Goal: Task Accomplishment & Management: Manage account settings

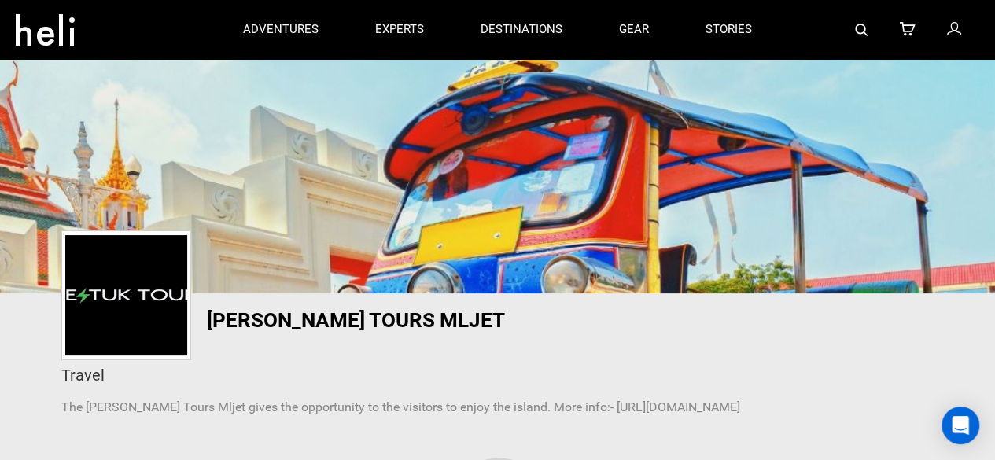
click at [969, 26] on div at bounding box center [879, 29] width 199 height 59
click at [949, 33] on icon at bounding box center [953, 30] width 14 height 20
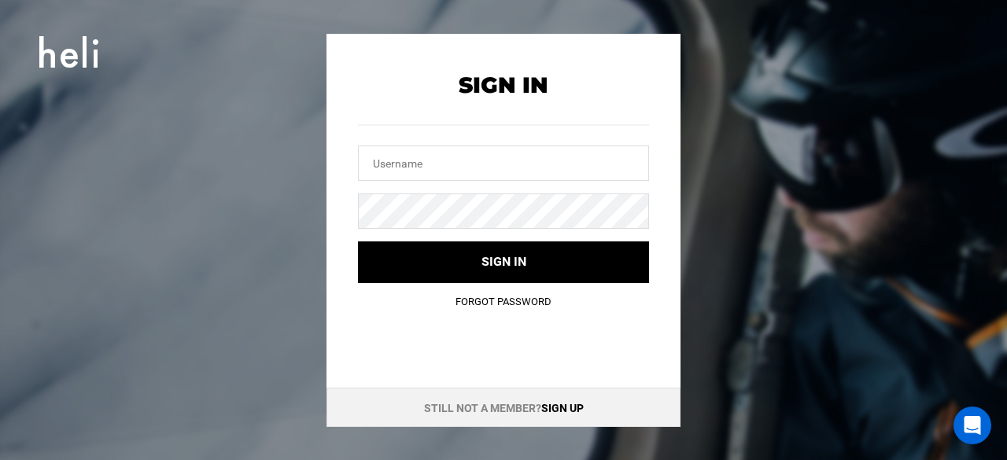
click at [558, 407] on link "Sign up" at bounding box center [562, 408] width 42 height 13
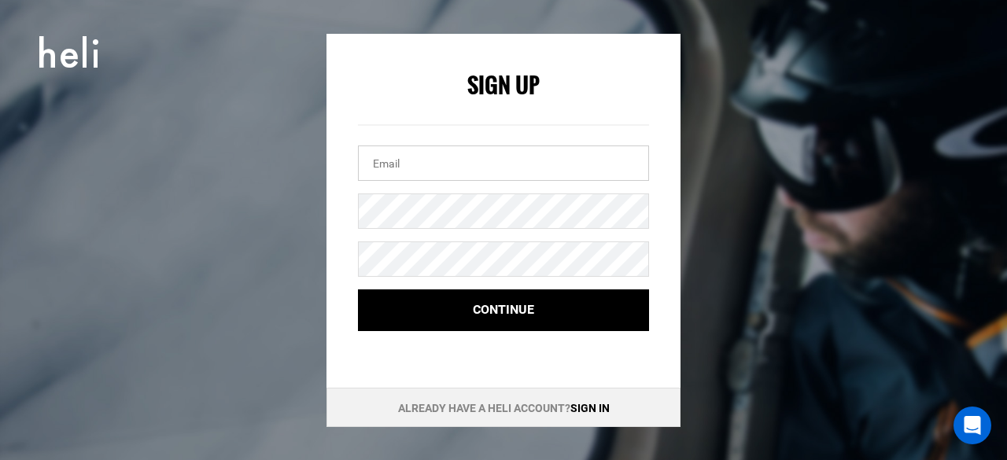
click at [400, 163] on input "email" at bounding box center [503, 163] width 291 height 35
paste input "[EMAIL_ADDRESS][DOMAIN_NAME]"
paste input "Rental@Mljet1122"
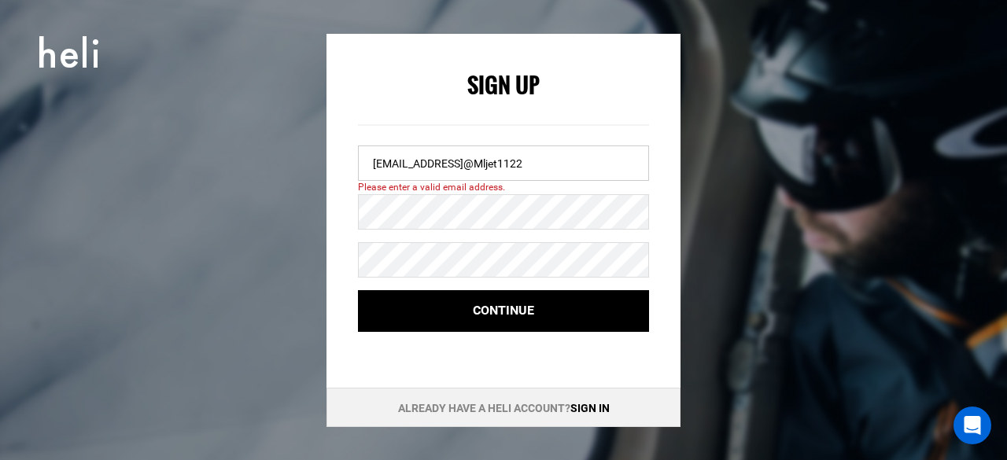
type input "[EMAIL_ADDRESS][DOMAIN_NAME]"
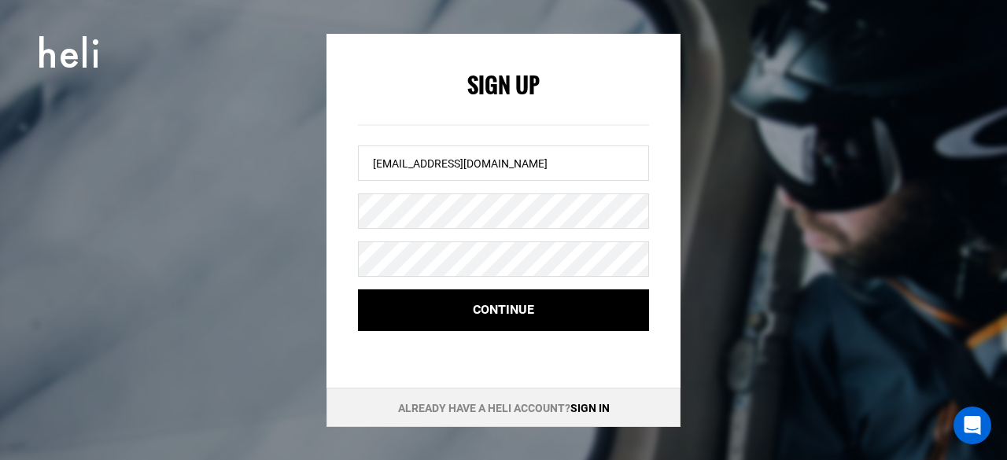
click at [437, 236] on form "Sign Up [EMAIL_ADDRESS][DOMAIN_NAME] Continue" at bounding box center [503, 202] width 291 height 259
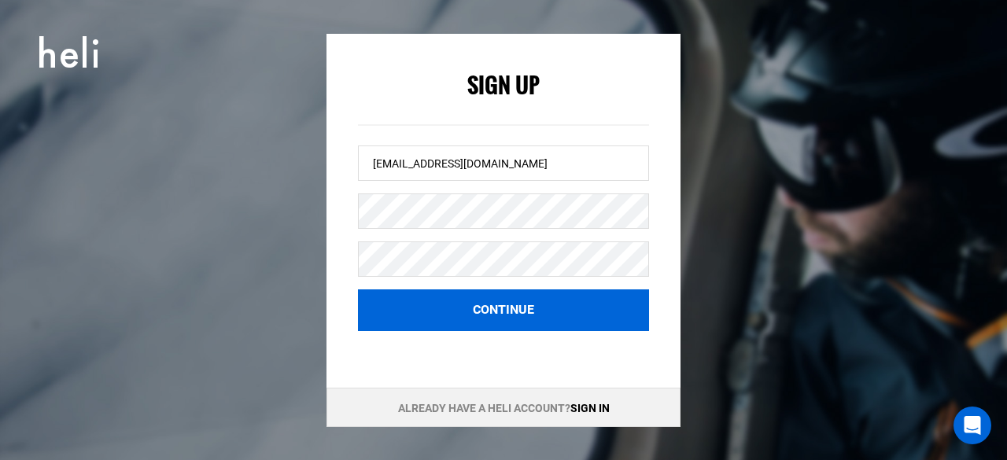
click at [447, 311] on button "Continue" at bounding box center [503, 310] width 291 height 42
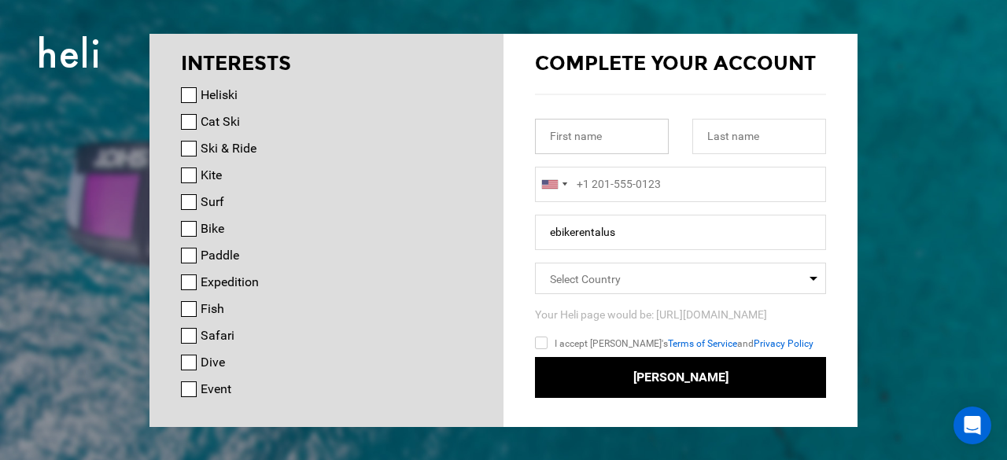
click at [587, 135] on input "text" at bounding box center [602, 136] width 134 height 35
paste input "Ebike"
type input "Ebike"
click at [722, 136] on input "text" at bounding box center [759, 136] width 134 height 35
paste input "Rental Mljet"
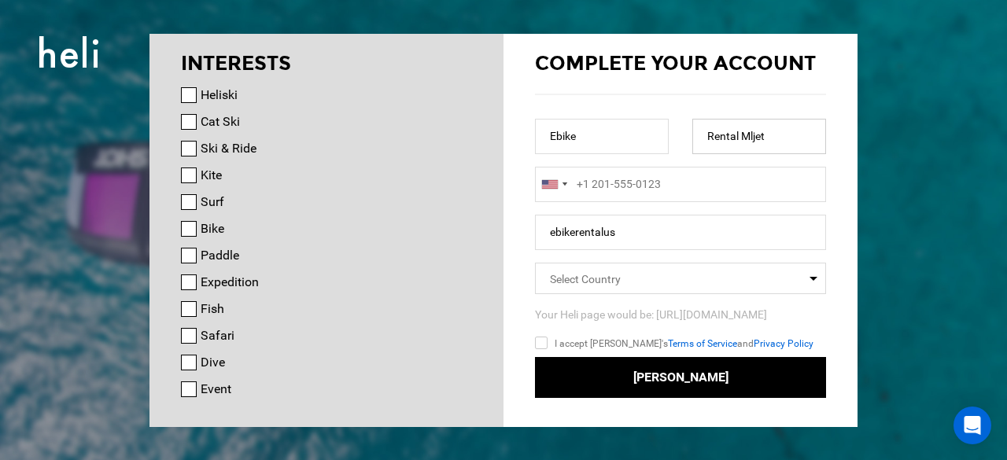
type input "Rental Mljet"
type input "+1"
click at [697, 180] on input "+1" at bounding box center [680, 184] width 291 height 35
paste input "0038599608"
click at [560, 172] on div at bounding box center [554, 185] width 36 height 34
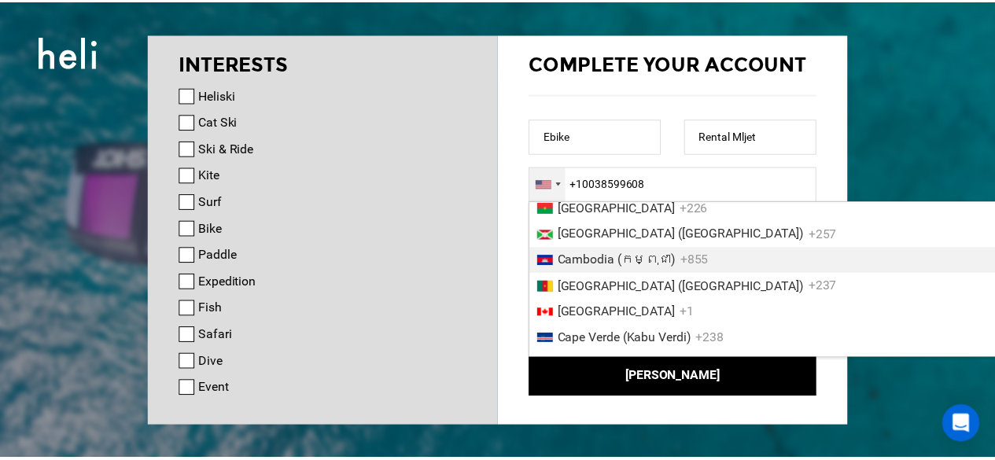
scroll to position [1382, 0]
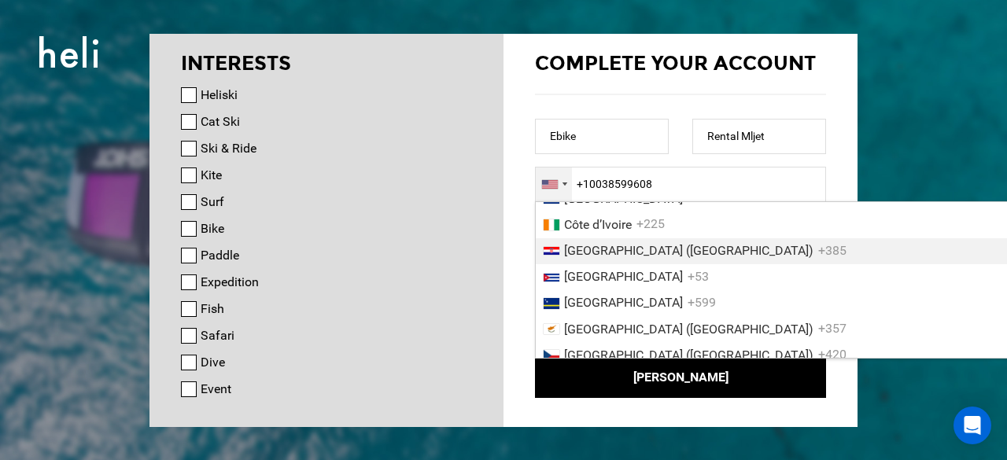
click at [620, 258] on span "[GEOGRAPHIC_DATA] ([GEOGRAPHIC_DATA])" at bounding box center [688, 250] width 249 height 15
type input "[PHONE_NUMBER]"
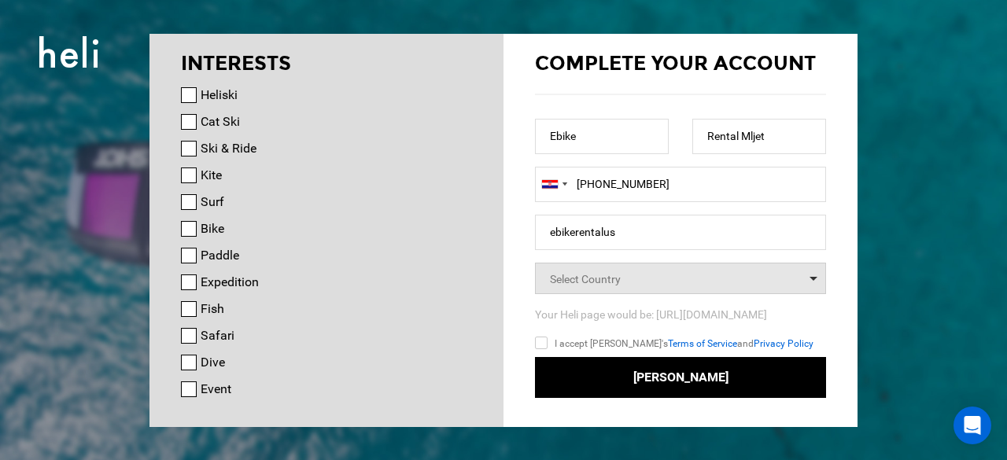
click at [618, 273] on span "Select Country" at bounding box center [585, 279] width 71 height 13
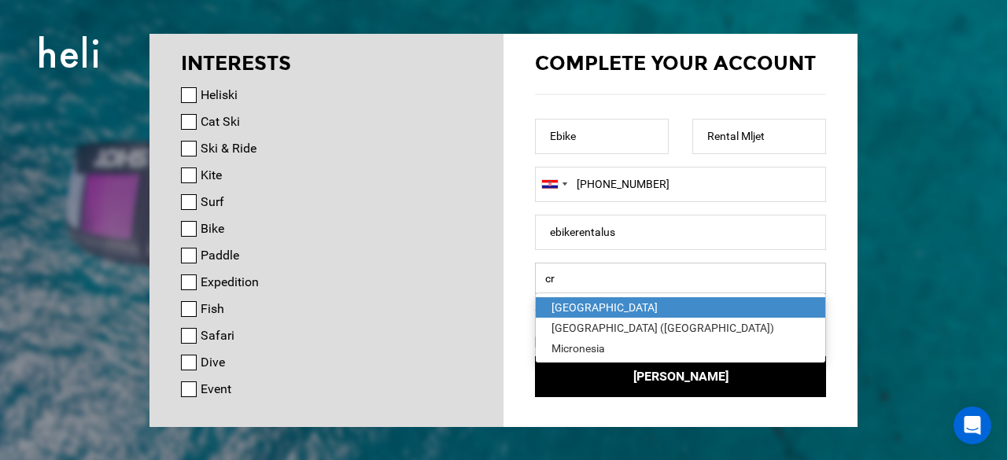
type input "cr"
click at [603, 308] on div "[GEOGRAPHIC_DATA]" at bounding box center [680, 308] width 258 height 16
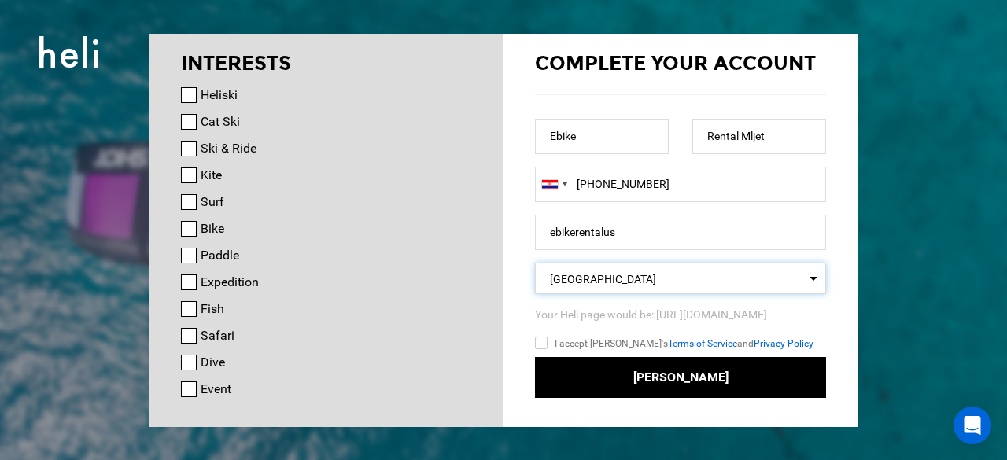
click at [542, 340] on input "I accept [PERSON_NAME]'s Terms of Service and Privacy Policy" at bounding box center [564, 345] width 58 height 23
checkbox input "true"
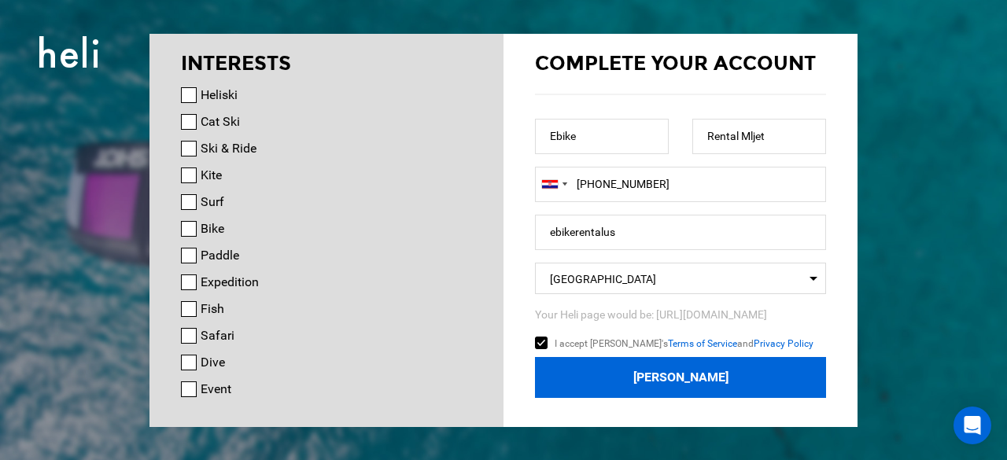
click at [676, 392] on button "[PERSON_NAME]" at bounding box center [680, 378] width 291 height 42
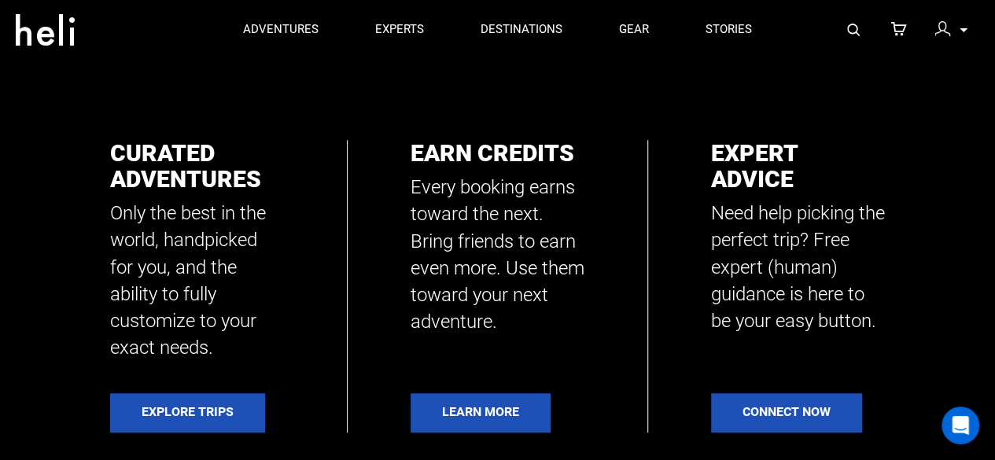
scroll to position [297, 0]
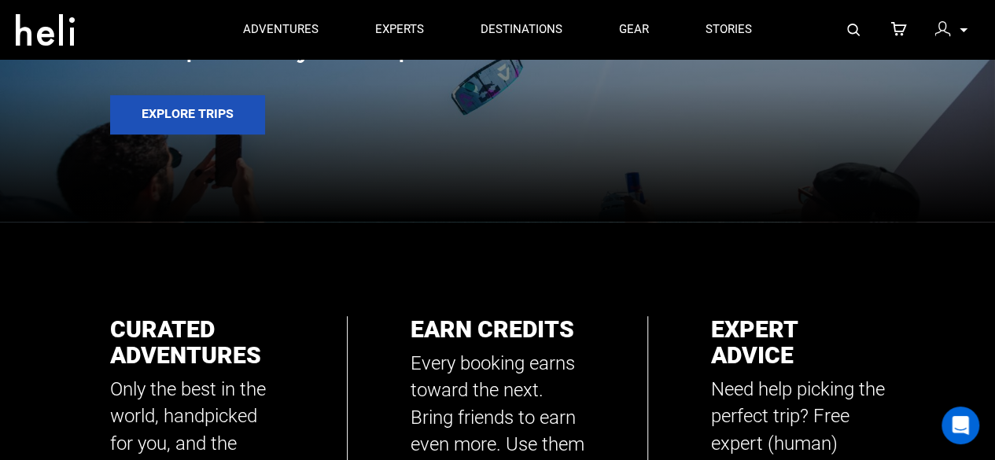
click at [949, 9] on div "My Profile My Orders Account Settings Credits Saved Adventures Logout" at bounding box center [879, 29] width 199 height 59
click at [945, 28] on img at bounding box center [942, 29] width 16 height 16
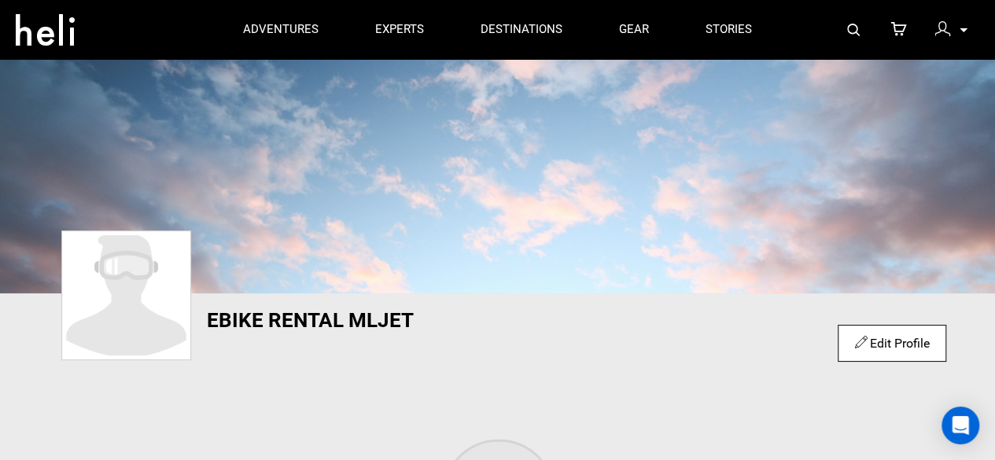
click at [875, 356] on div "Edit Profile" at bounding box center [892, 343] width 108 height 37
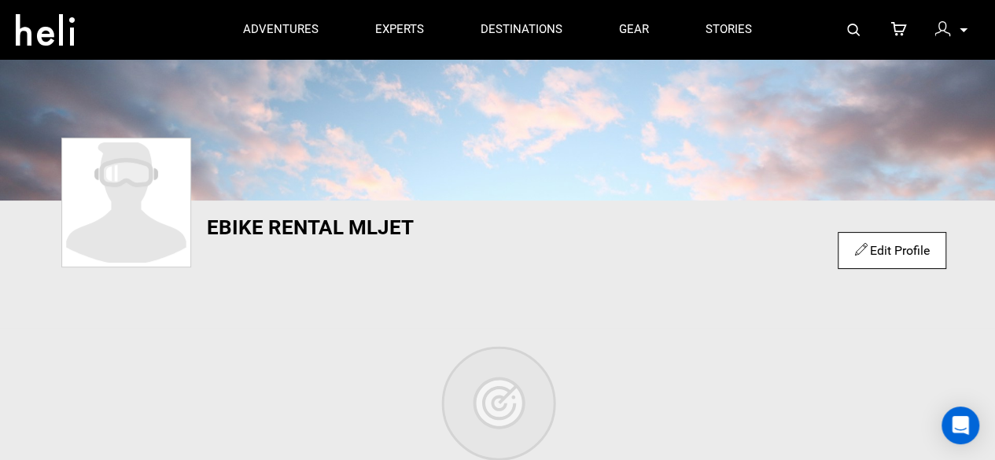
scroll to position [131, 0]
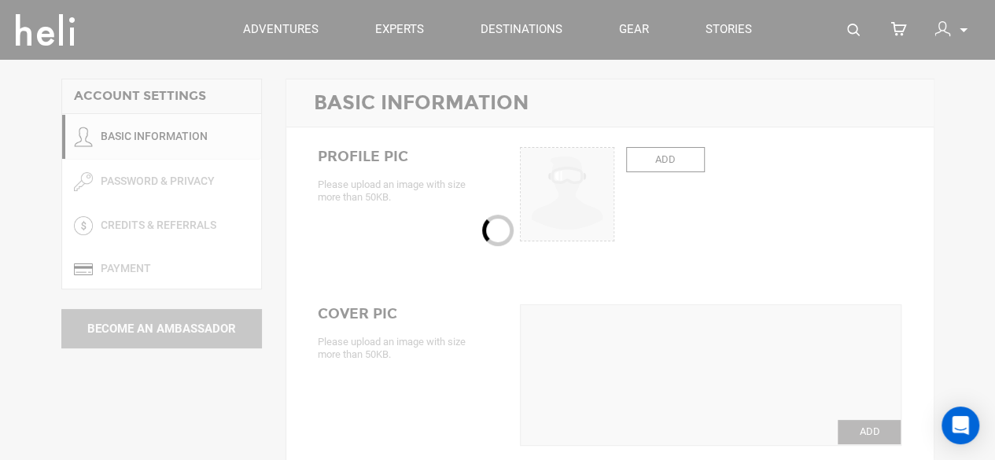
click at [876, 207] on div at bounding box center [497, 230] width 995 height 460
type input "Ebike"
type input "Rental Mljet"
type input "ebikerentalus"
type input "[EMAIL_ADDRESS][DOMAIN_NAME]"
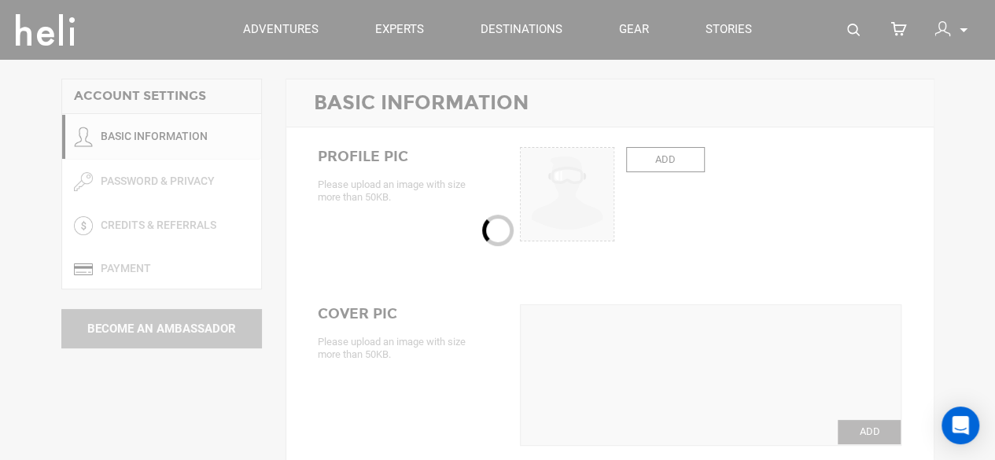
type input "[PHONE_NUMBER]"
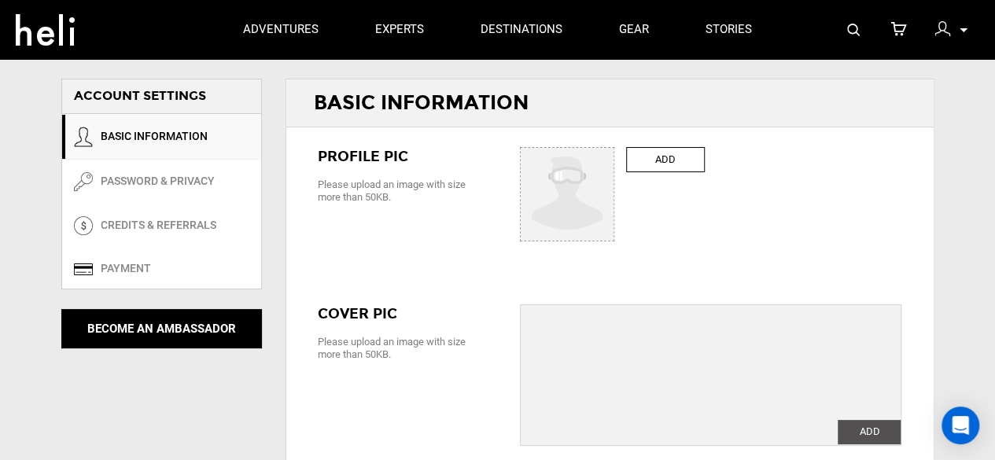
click at [654, 155] on label "ADD" at bounding box center [665, 160] width 79 height 26
click at [615, 155] on input "ADD" at bounding box center [568, 195] width 94 height 94
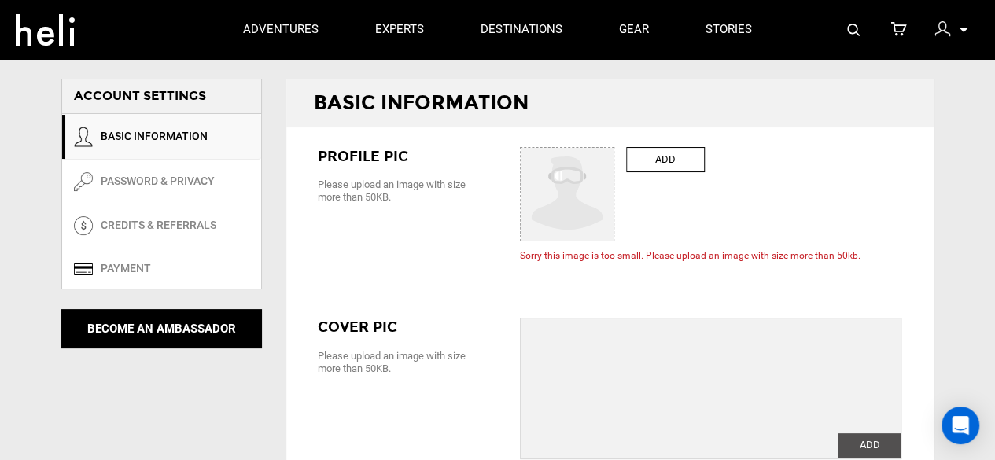
click at [656, 160] on label "ADD" at bounding box center [665, 160] width 79 height 26
click at [615, 160] on input "ADD" at bounding box center [568, 195] width 94 height 94
click at [665, 153] on label "ADD" at bounding box center [665, 160] width 79 height 26
click at [615, 153] on input "ADD" at bounding box center [568, 195] width 94 height 94
type input "C:\fakepath\1.jpg"
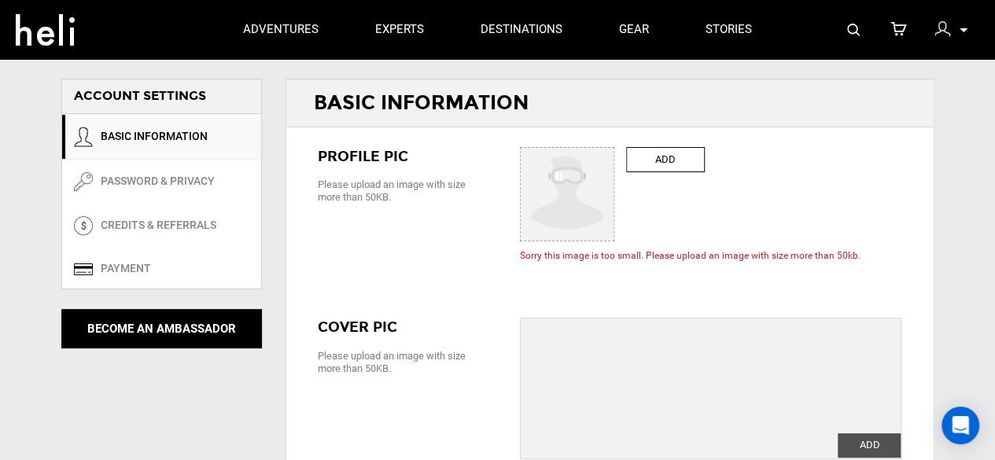
click at [766, 185] on div "ADD ADD Change Sorry this image is too small. Please upload an image with size …" at bounding box center [710, 205] width 405 height 116
click at [642, 153] on label "ADD" at bounding box center [665, 160] width 79 height 26
click at [615, 153] on input "ADD" at bounding box center [568, 195] width 94 height 94
click at [654, 159] on label "ADD" at bounding box center [665, 160] width 79 height 26
click at [615, 159] on input "ADD" at bounding box center [568, 195] width 94 height 94
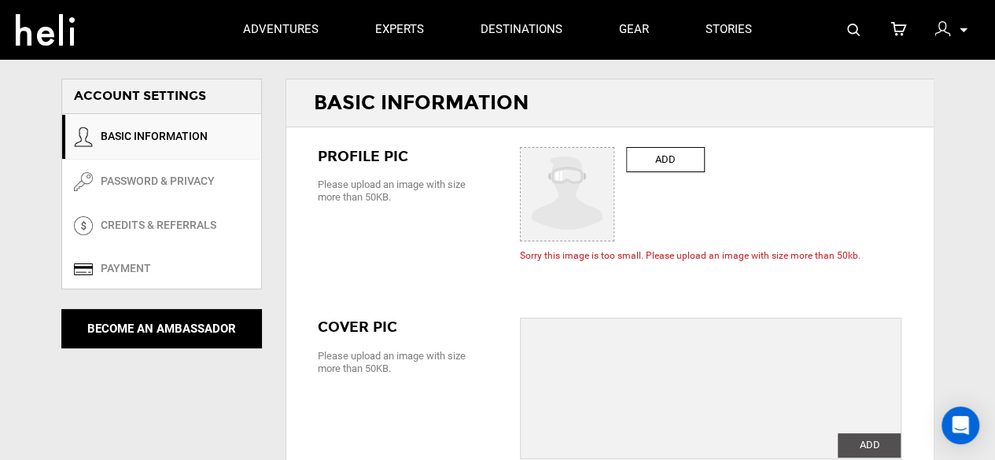
click at [362, 251] on div "Profile PIC Please upload an image with size more than 50KB. ADD ADD Change Sor…" at bounding box center [609, 204] width 647 height 155
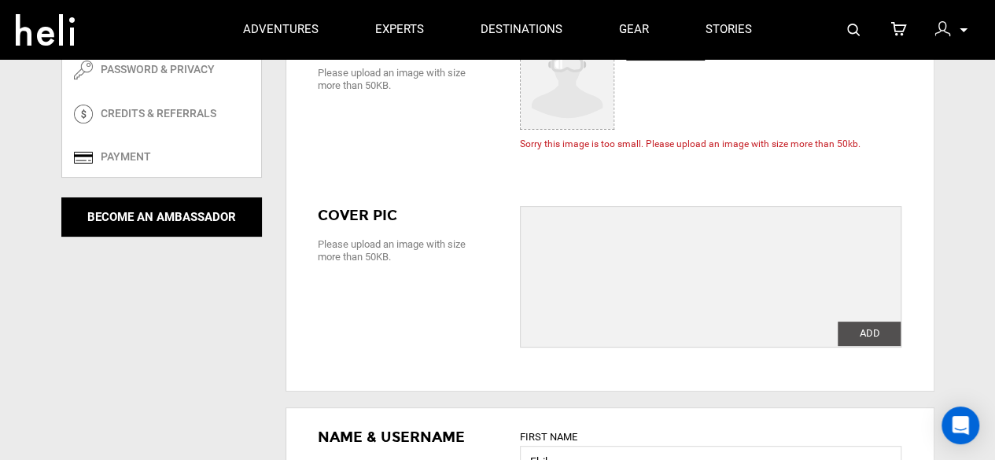
scroll to position [131, 0]
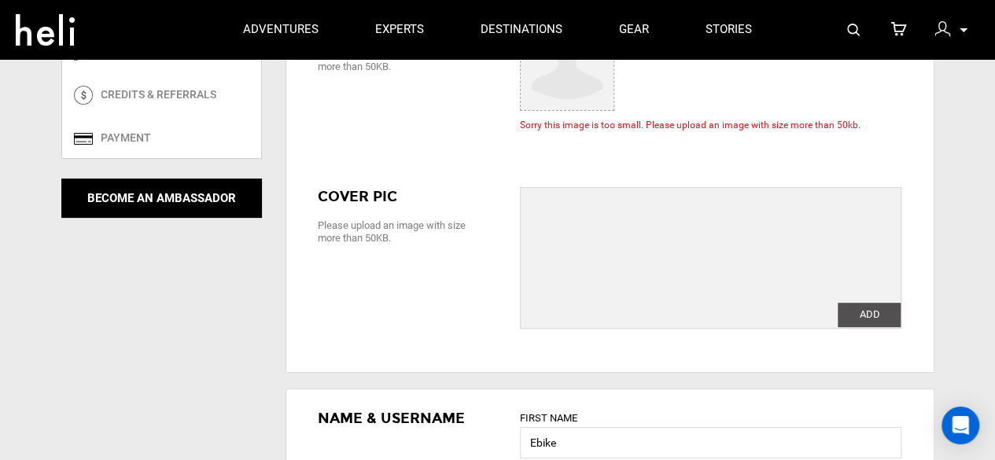
click at [852, 310] on label "ADD" at bounding box center [869, 315] width 63 height 24
click at [852, 310] on input "ADD" at bounding box center [869, 315] width 63 height 24
type input "C:\fakepath\3.jpg"
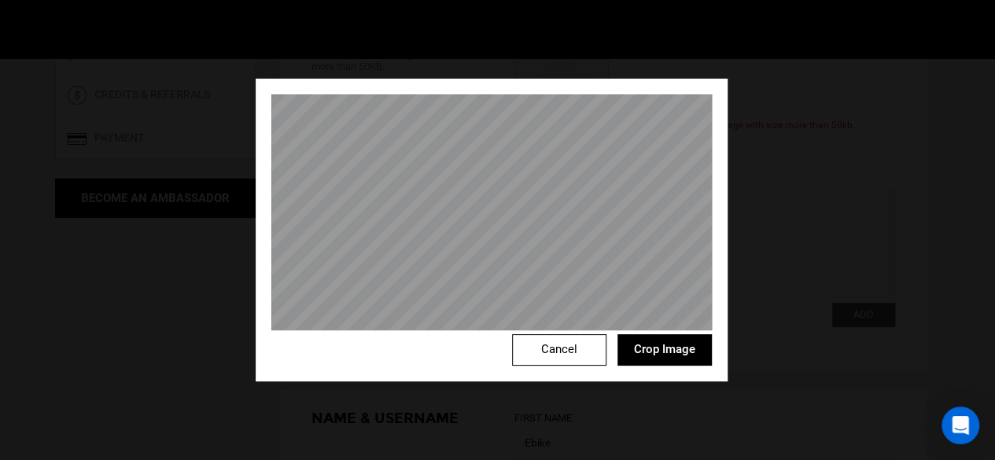
click at [661, 345] on button "Crop Image" at bounding box center [664, 349] width 94 height 31
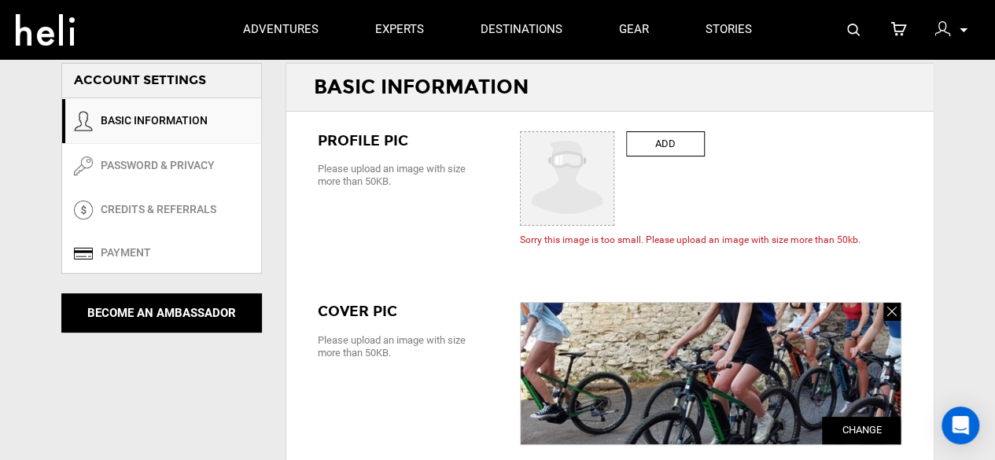
scroll to position [0, 0]
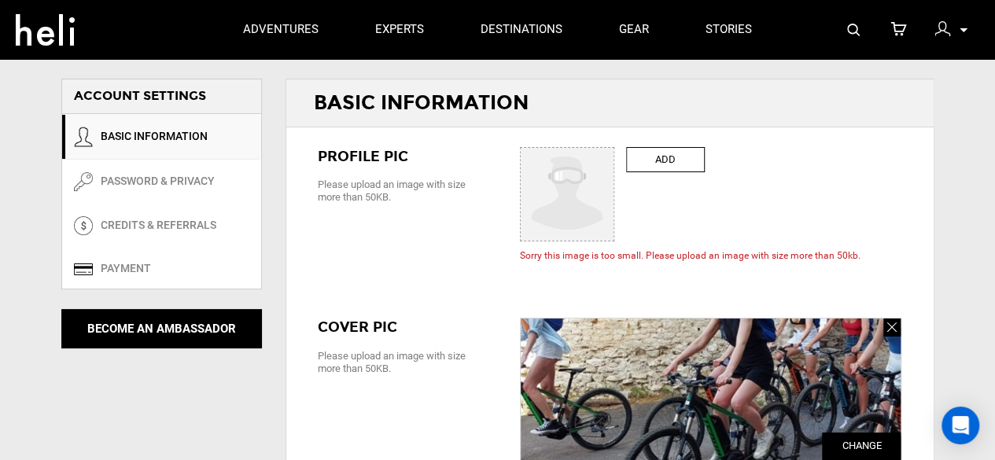
click at [664, 147] on label "ADD" at bounding box center [665, 160] width 79 height 26
click at [615, 148] on input "ADD" at bounding box center [568, 195] width 94 height 94
type input "C:\fakepath\1 - Copy (2).jpg"
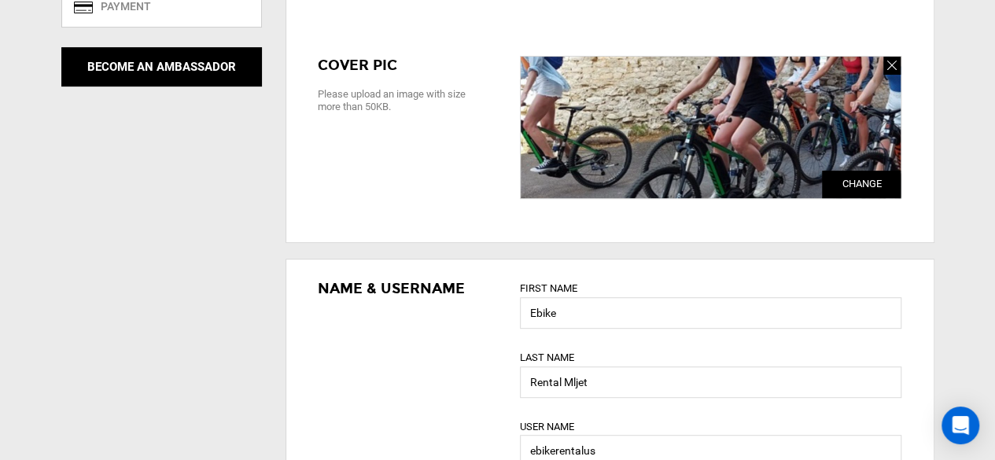
click at [577, 295] on div "First Name Ebike" at bounding box center [710, 304] width 381 height 50
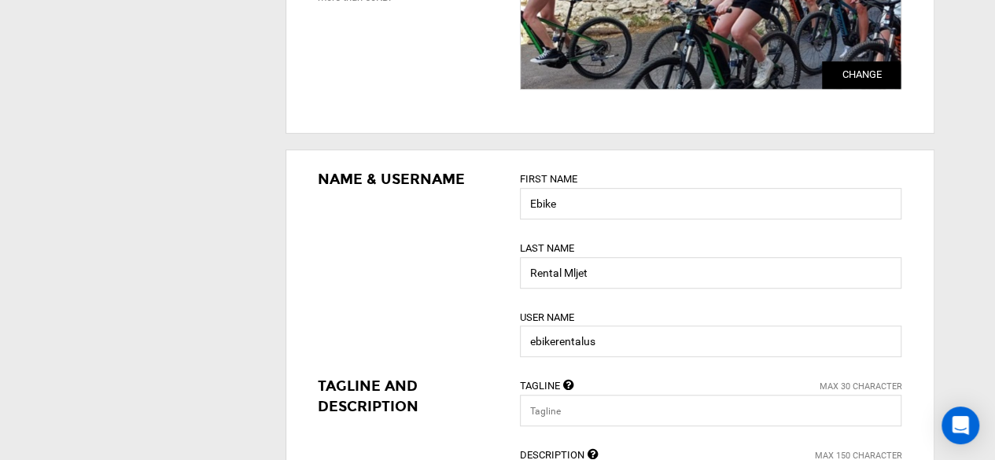
scroll to position [393, 0]
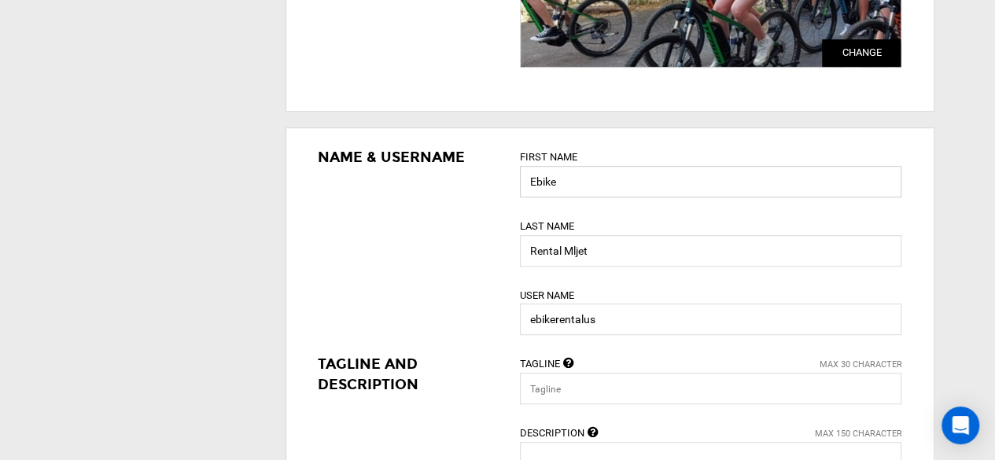
click at [572, 182] on input "Ebike" at bounding box center [710, 181] width 381 height 31
click at [610, 238] on input "Rental Mljet" at bounding box center [710, 250] width 381 height 31
click at [599, 248] on input "Rental Mljet" at bounding box center [710, 250] width 381 height 31
click at [606, 183] on input "Ebike" at bounding box center [710, 181] width 381 height 31
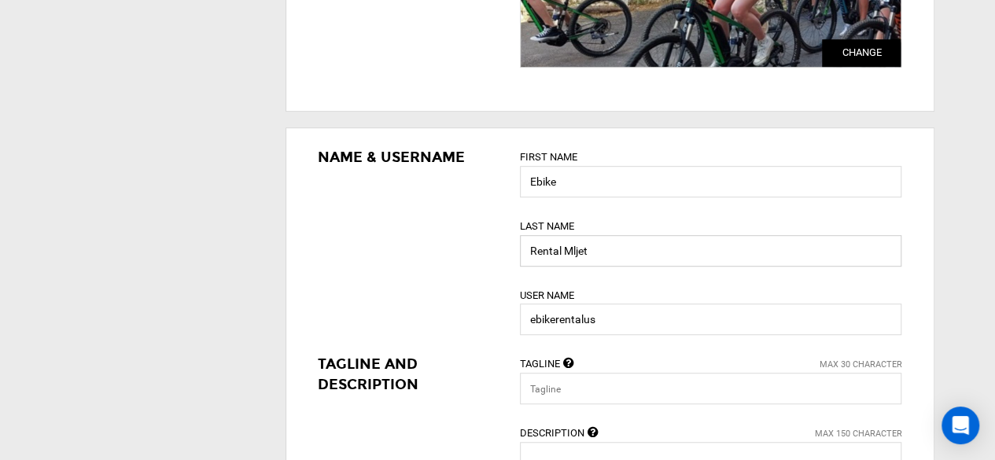
click at [610, 252] on input "Rental Mljet" at bounding box center [710, 250] width 381 height 31
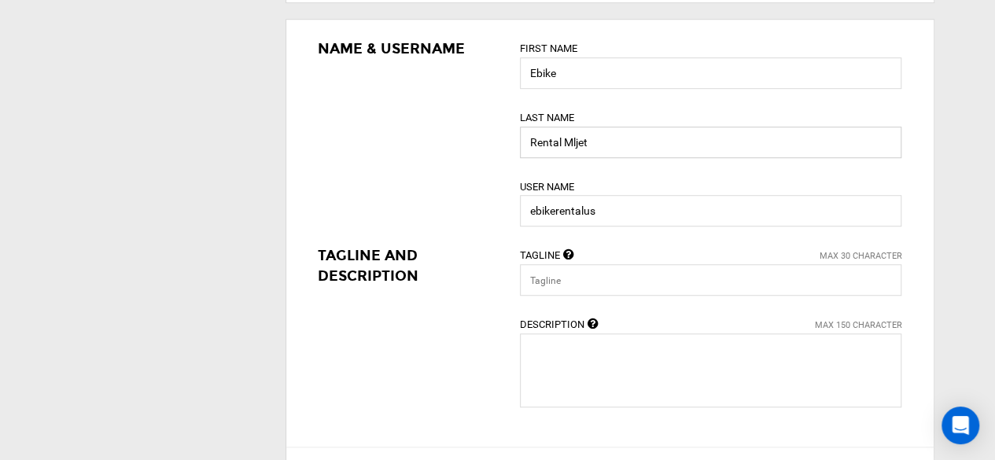
scroll to position [524, 0]
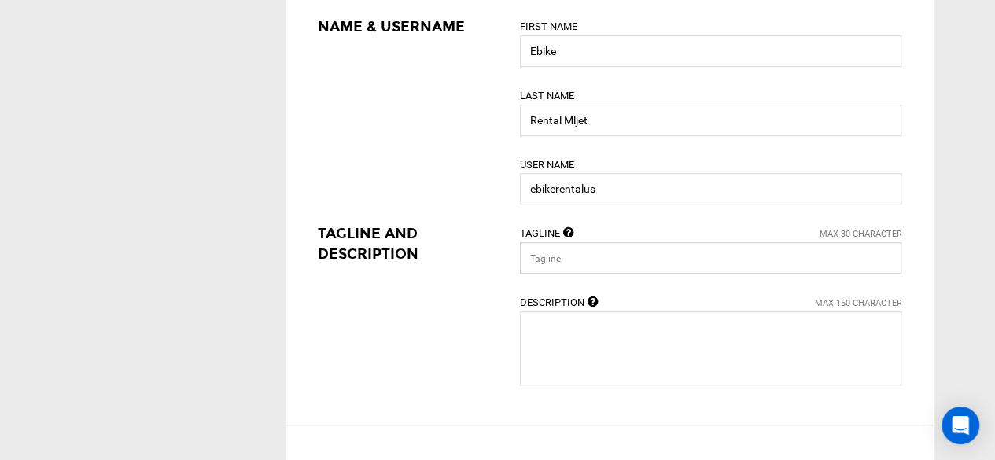
click at [572, 252] on input "text" at bounding box center [710, 257] width 381 height 31
paste input "Ebike tours Mljet"
type input "Ebike tours Mljet"
click at [558, 341] on textarea at bounding box center [710, 348] width 381 height 74
paste textarea "Ebike Rental Mljet offers the perfect way to explore this stunning, natural isl…"
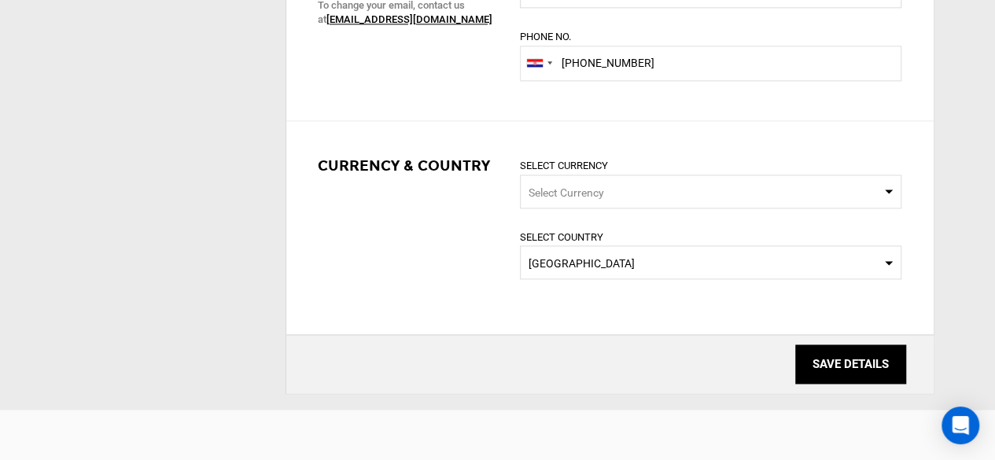
scroll to position [1048, 0]
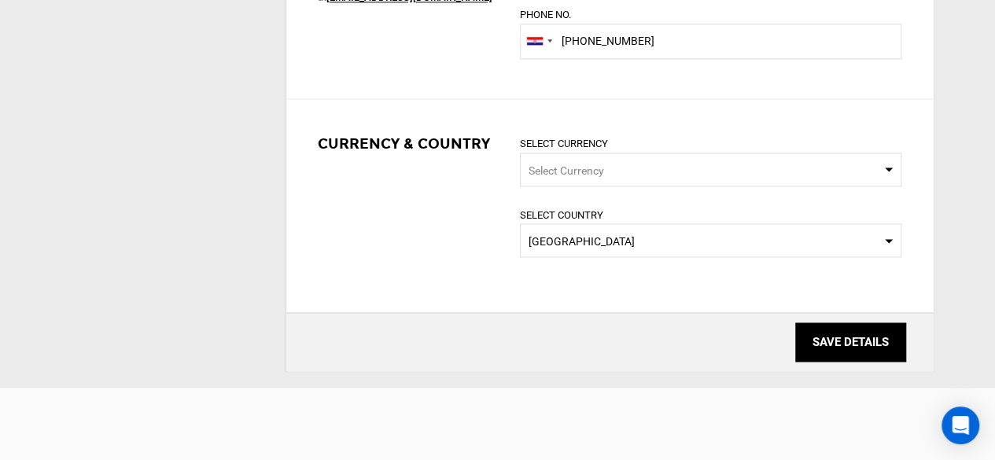
click at [583, 164] on span "Select Currency" at bounding box center [567, 170] width 76 height 13
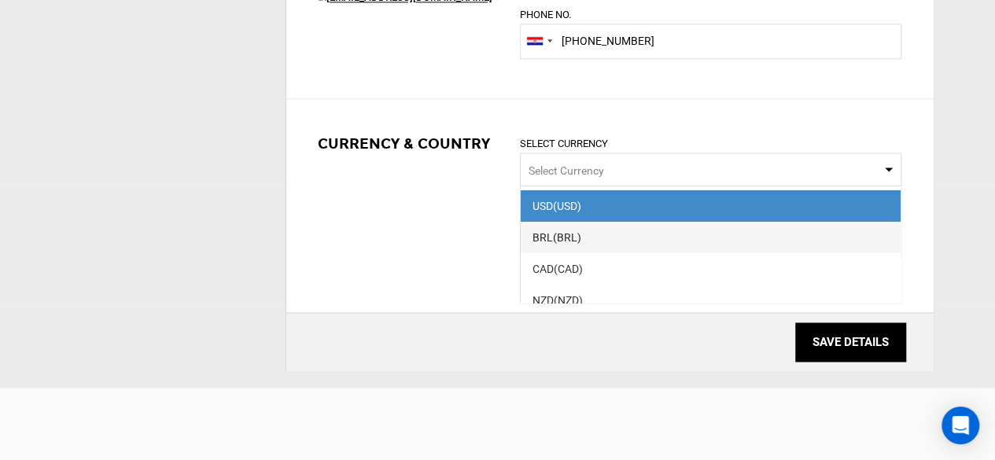
scroll to position [268, 0]
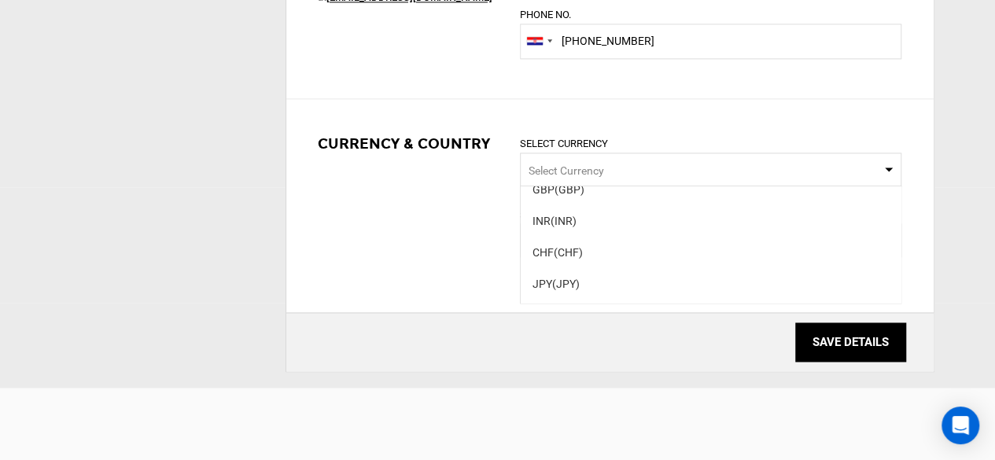
click at [462, 216] on div "Currency & Country Select Currency Select Currency USD (USD) BRL (BRL) CAD (CAD…" at bounding box center [609, 206] width 647 height 182
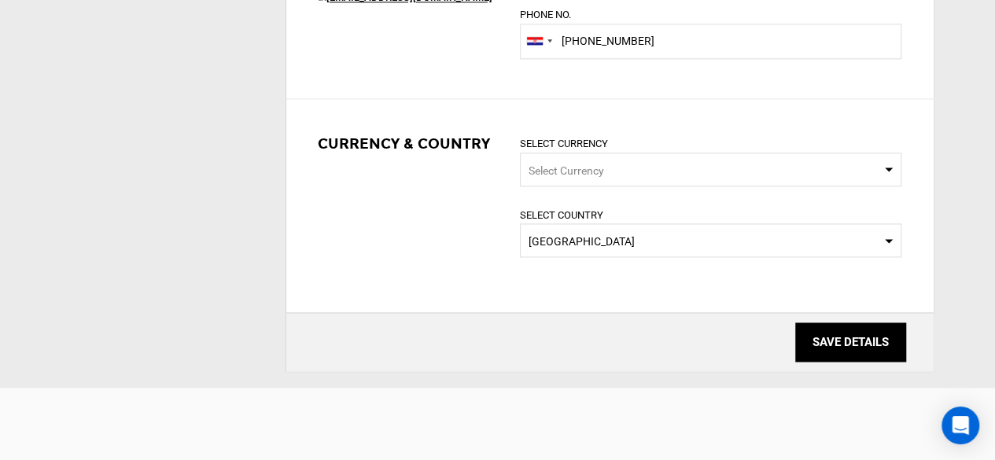
click at [560, 235] on span "[GEOGRAPHIC_DATA]" at bounding box center [711, 242] width 364 height 16
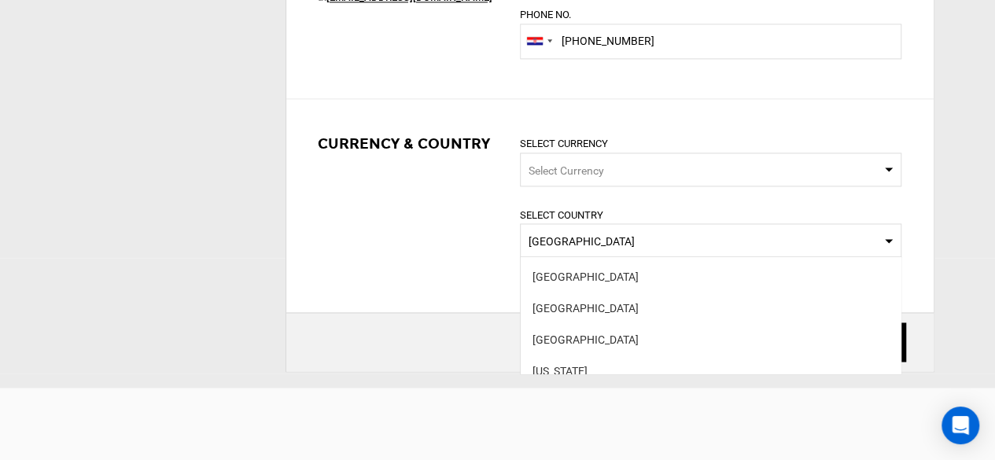
scroll to position [1491, 0]
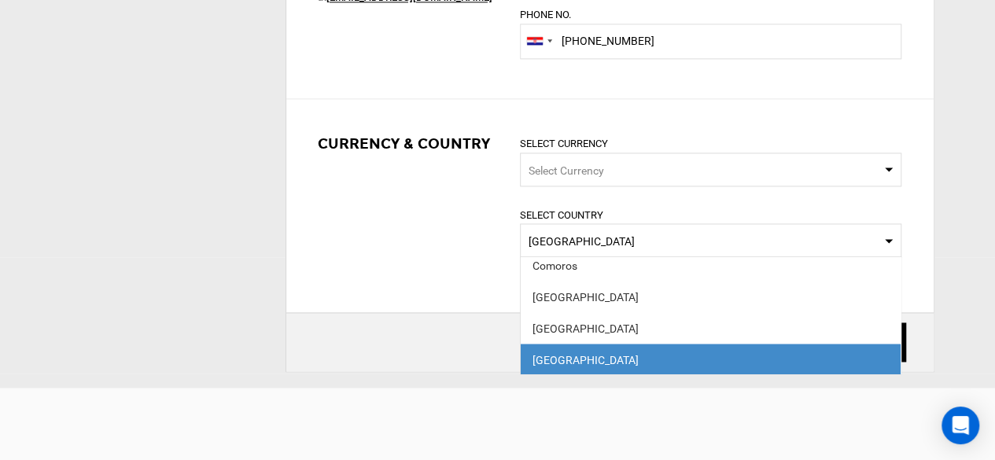
click at [378, 250] on div "Currency & Country Select Currency Select Currency Select Country Select Countr…" at bounding box center [609, 206] width 647 height 182
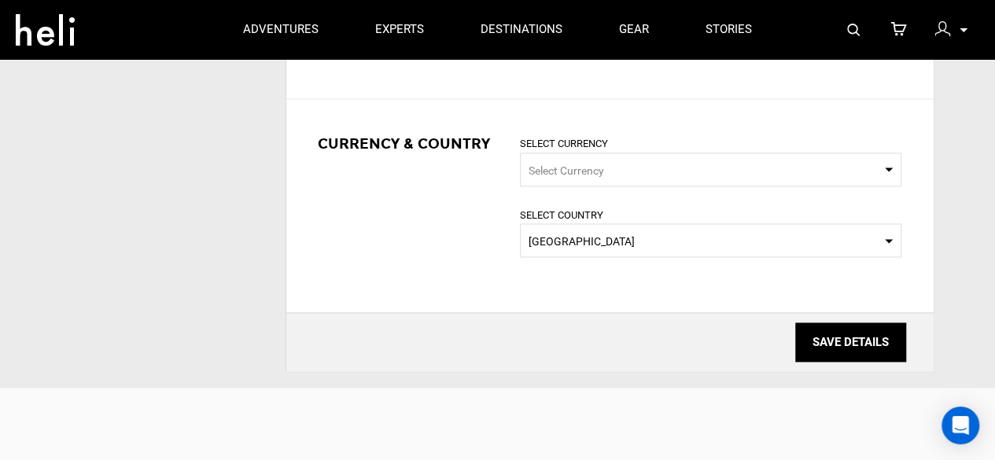
scroll to position [917, 0]
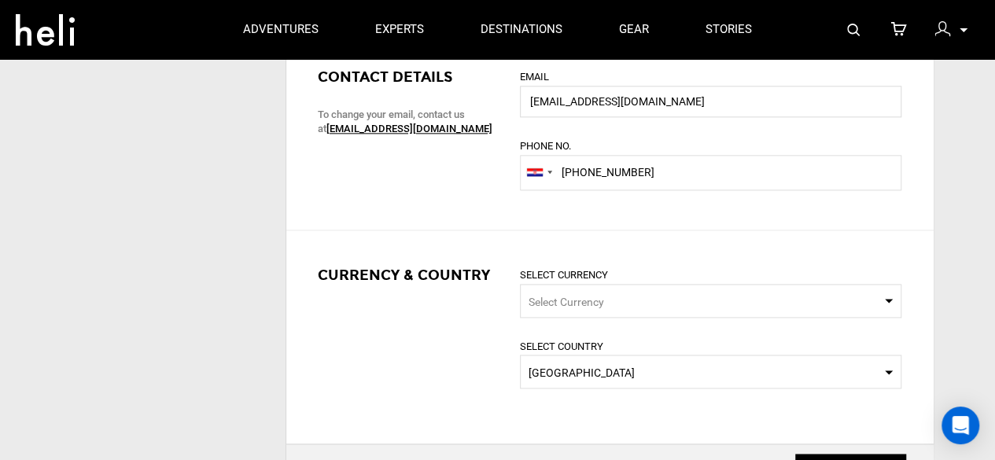
click at [563, 297] on span "Select Currency" at bounding box center [567, 302] width 76 height 13
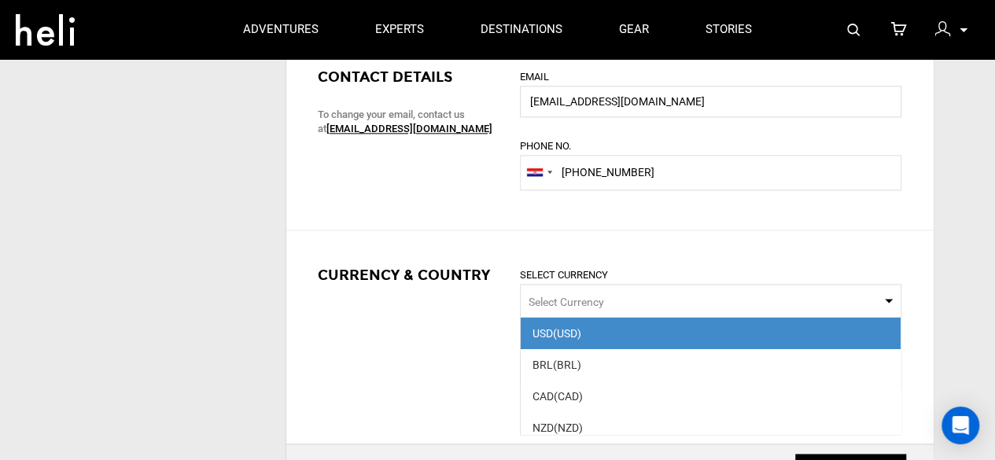
click at [480, 326] on div "Currency & Country Select Currency Select Currency USD (USD) BRL (BRL) CAD (CAD…" at bounding box center [609, 337] width 647 height 182
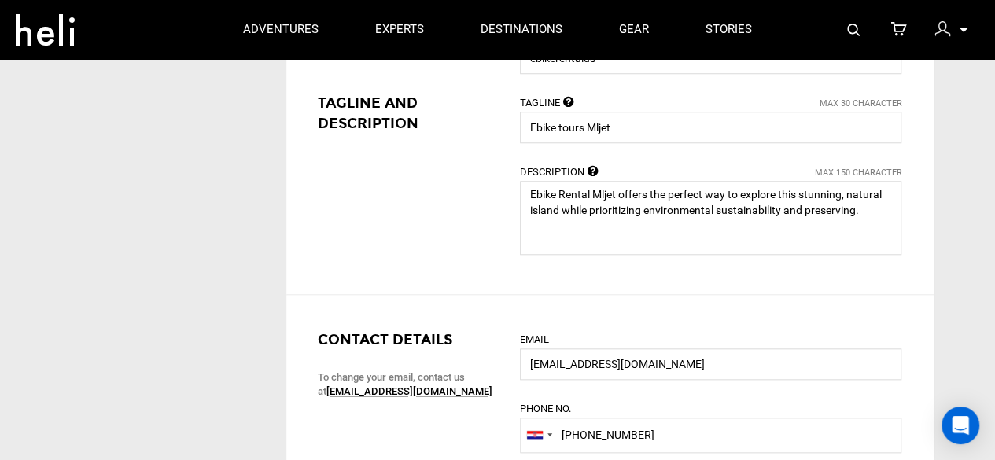
scroll to position [524, 0]
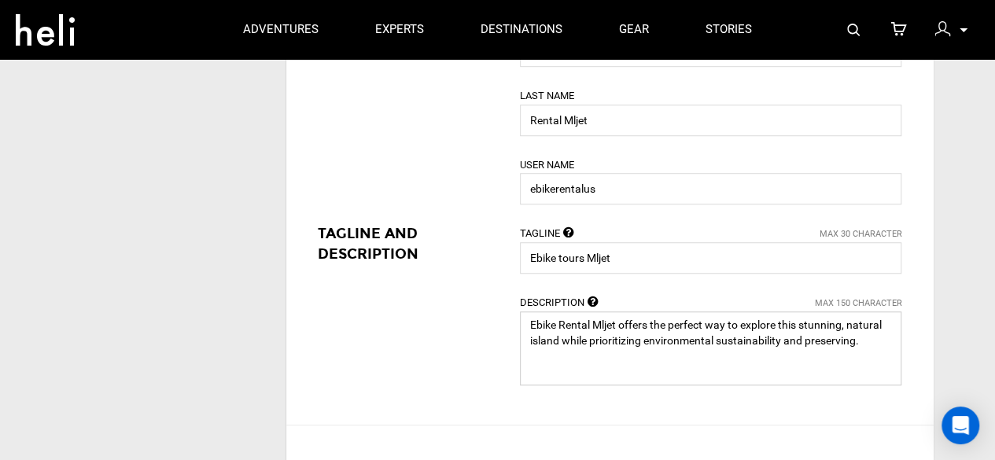
drag, startPoint x: 562, startPoint y: 341, endPoint x: 885, endPoint y: 348, distance: 322.6
click at [885, 348] on textarea at bounding box center [710, 348] width 381 height 74
paste textarea "For more info:-"
paste textarea "[URL][DOMAIN_NAME]"
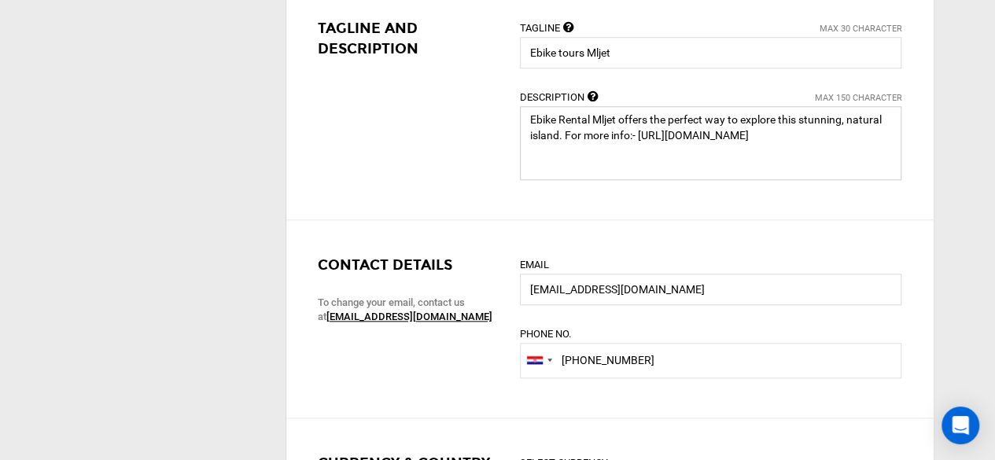
scroll to position [1048, 0]
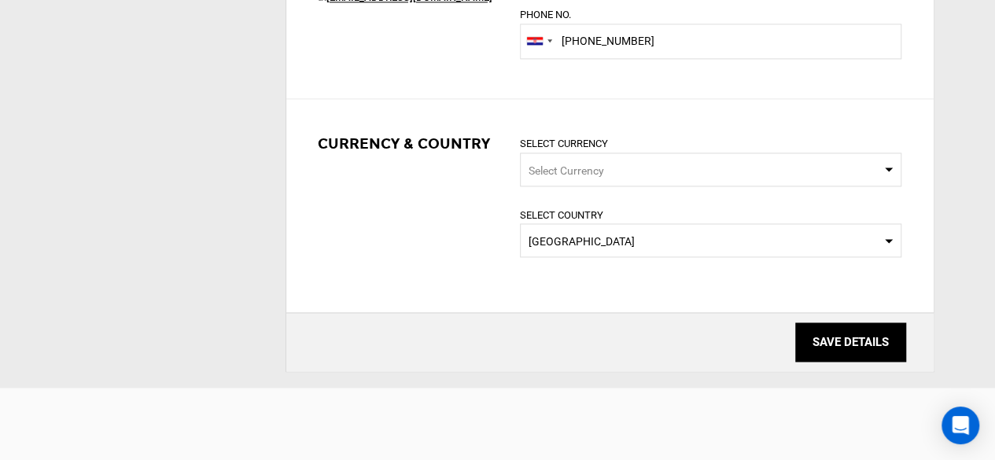
type textarea "Ebike Rental Mljet offers the perfect way to explore this stunning, natural isl…"
click at [856, 334] on input "SAVE DETAILS" at bounding box center [850, 341] width 111 height 39
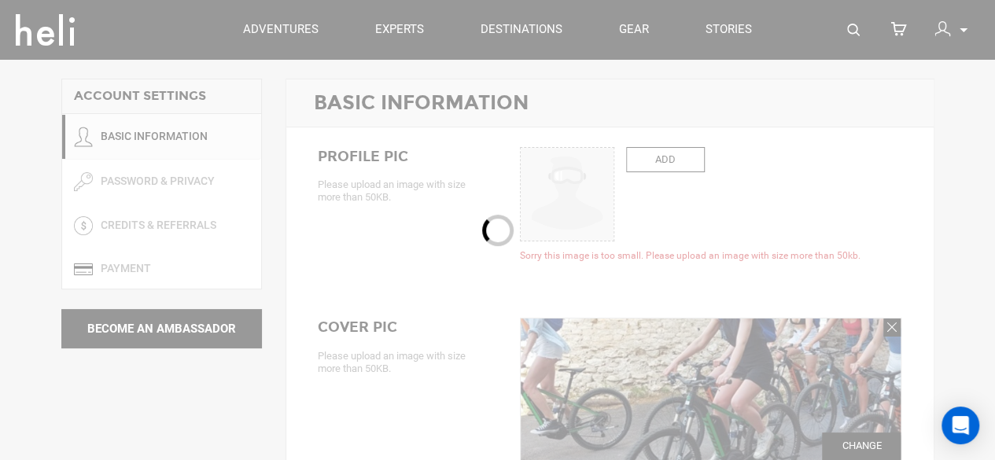
scroll to position [0, 0]
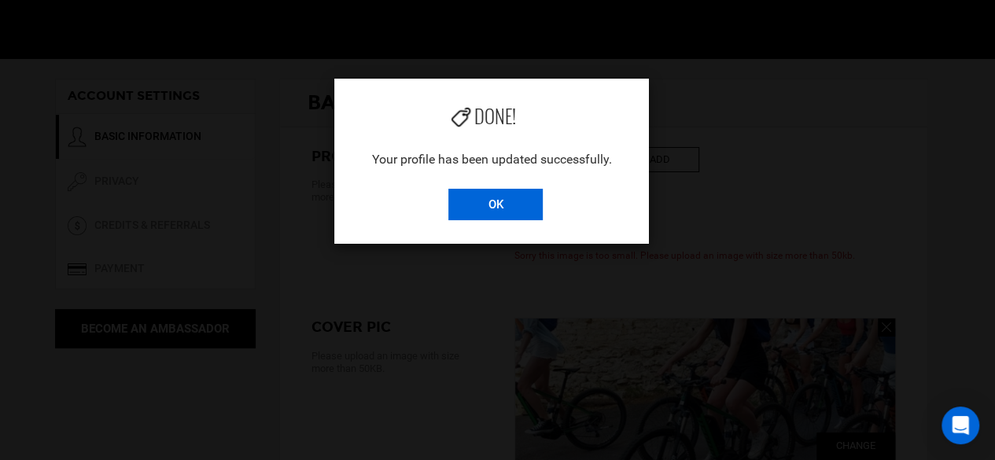
click at [494, 207] on input "OK" at bounding box center [495, 204] width 94 height 31
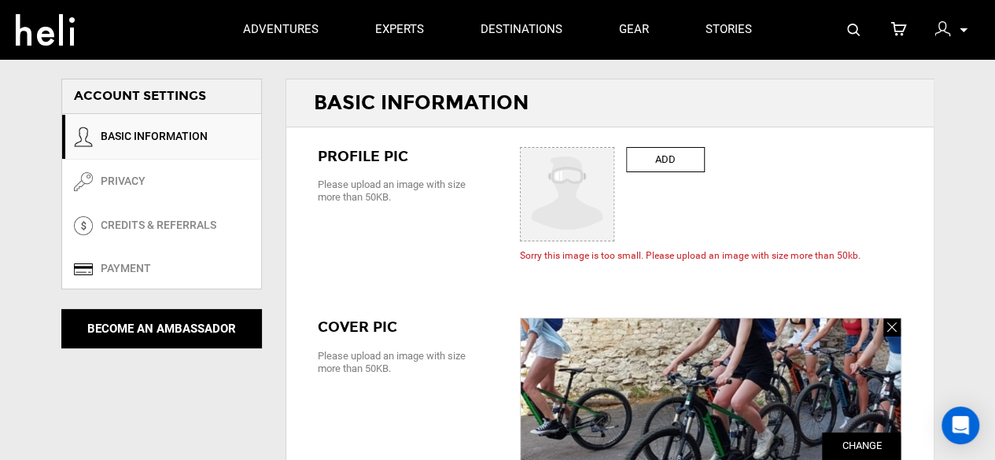
click at [948, 28] on img at bounding box center [942, 29] width 16 height 16
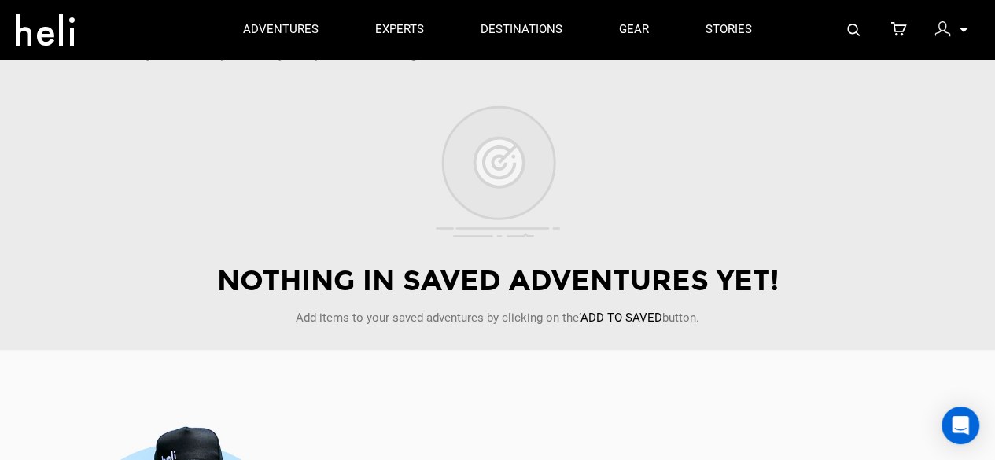
scroll to position [131, 0]
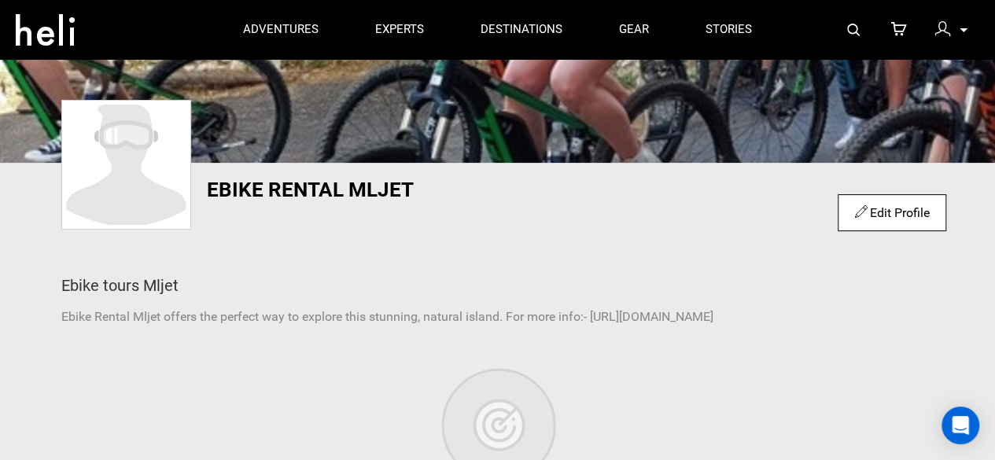
click at [900, 202] on div "Edit Profile" at bounding box center [892, 212] width 108 height 37
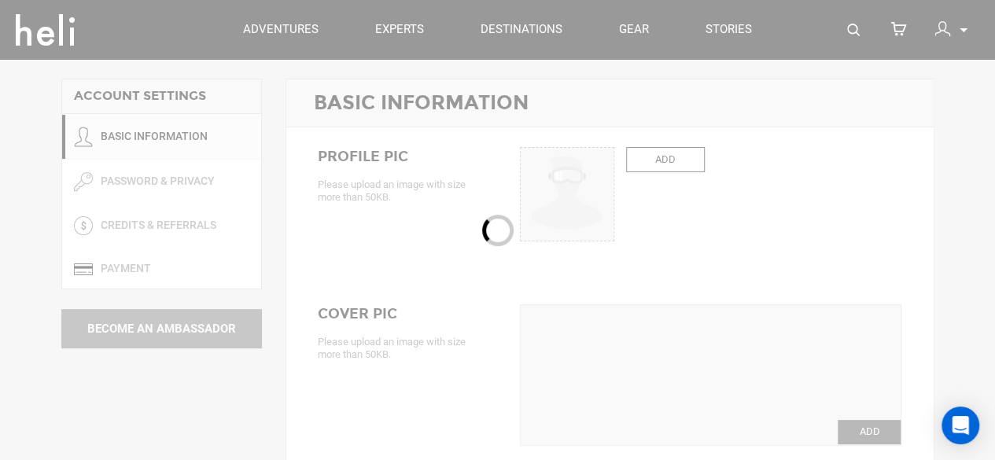
type input "Ebike"
type input "Rental Mljet"
type input "ebikerentalus"
type input "Ebike tours Mljet"
type textarea "Ebike Rental Mljet offers the perfect way to explore this stunning, natural isl…"
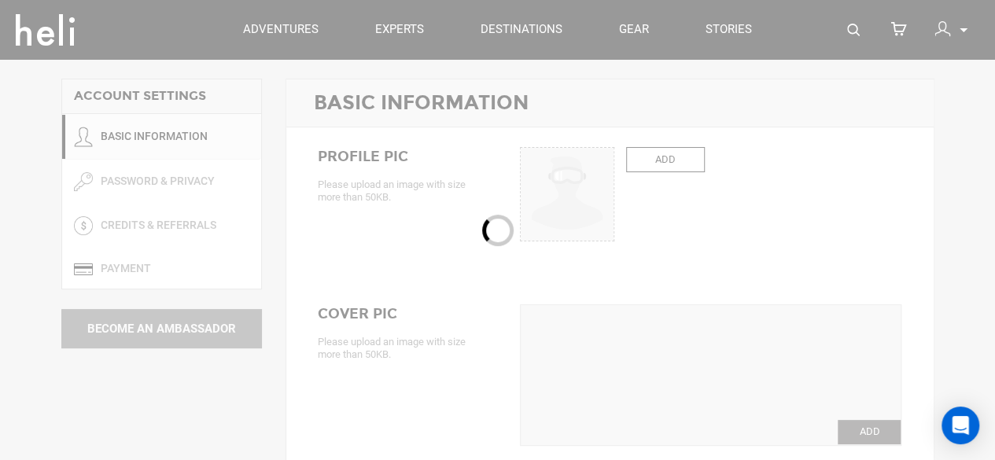
type input "[EMAIL_ADDRESS][DOMAIN_NAME]"
type input "[PHONE_NUMBER]"
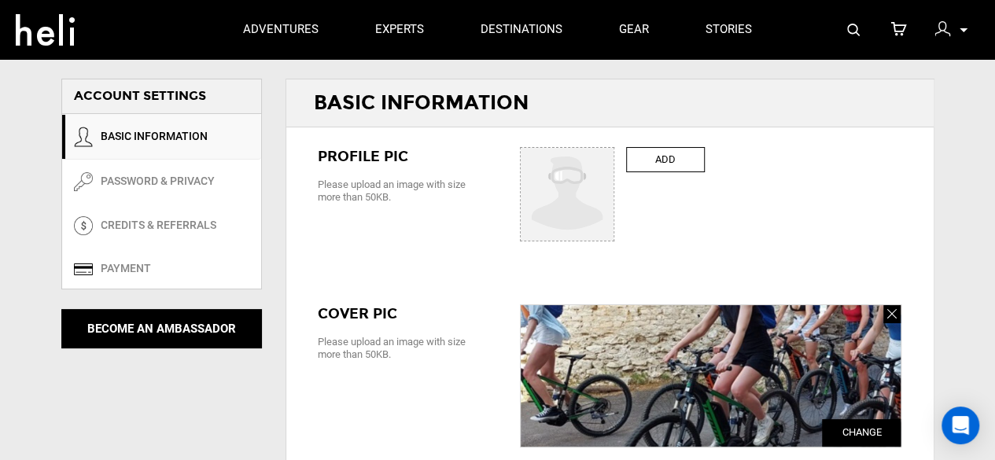
click at [648, 160] on label "ADD" at bounding box center [665, 160] width 79 height 26
click at [615, 160] on input "ADD" at bounding box center [568, 195] width 94 height 94
type input "C:\fakepath\1.jpg"
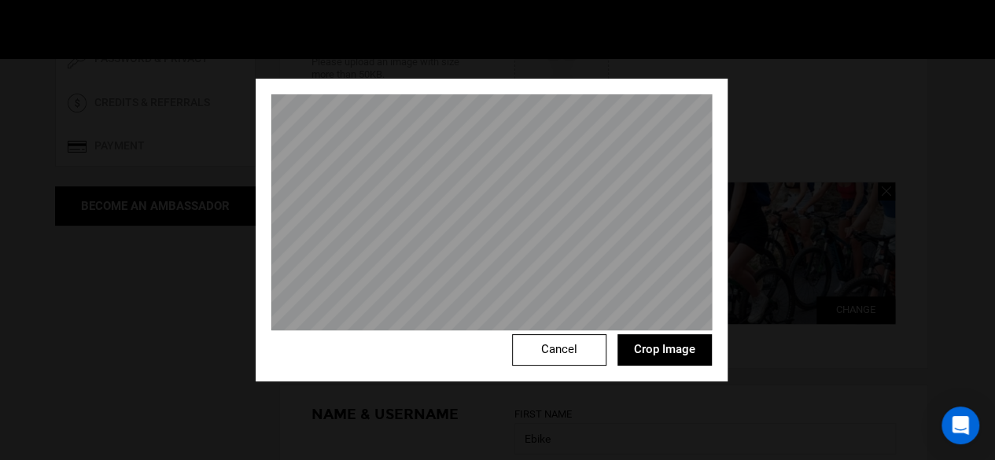
scroll to position [262, 0]
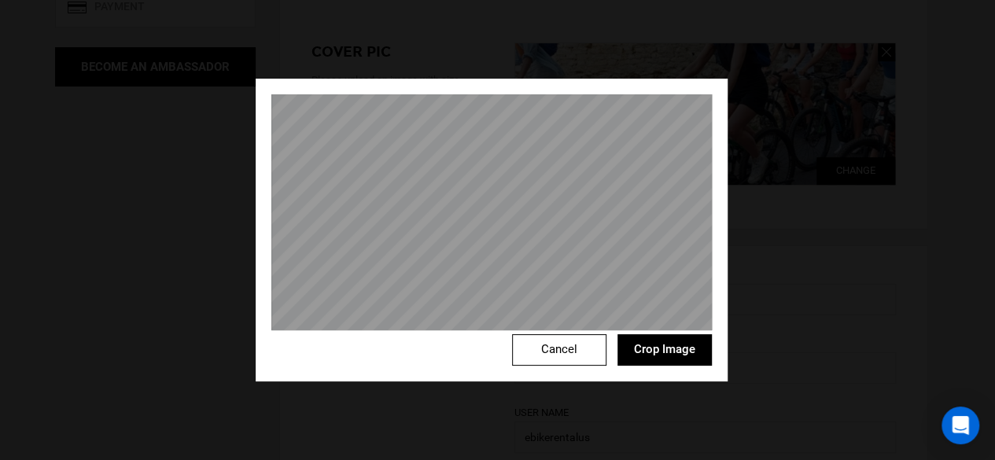
click at [659, 348] on button "Crop Image" at bounding box center [664, 349] width 94 height 31
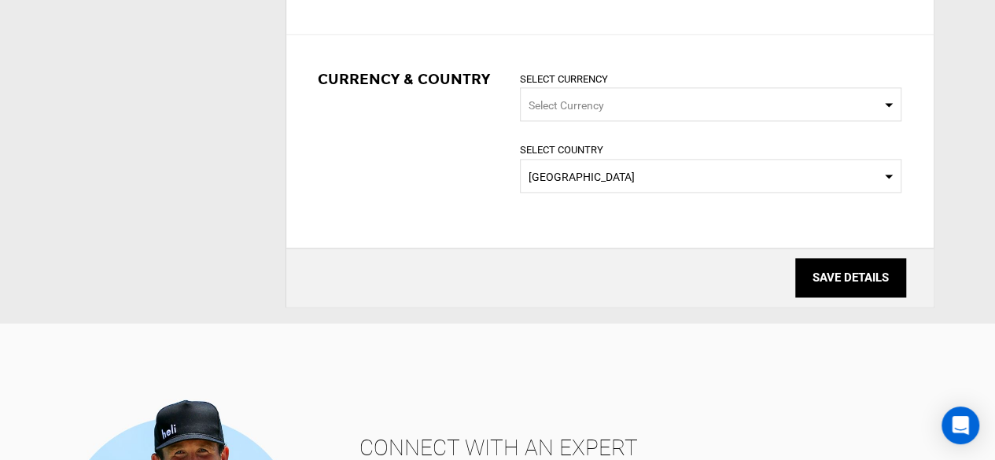
scroll to position [1310, 0]
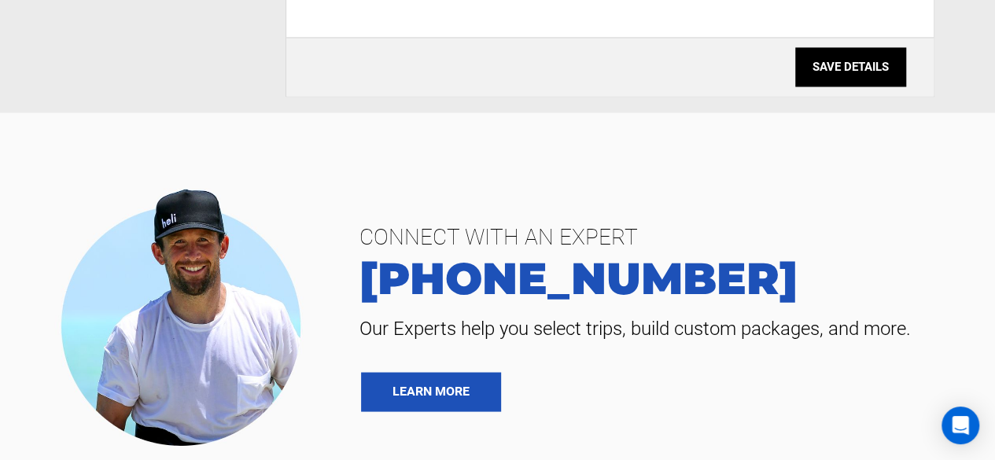
click at [825, 72] on input "SAVE DETAILS" at bounding box center [850, 66] width 111 height 39
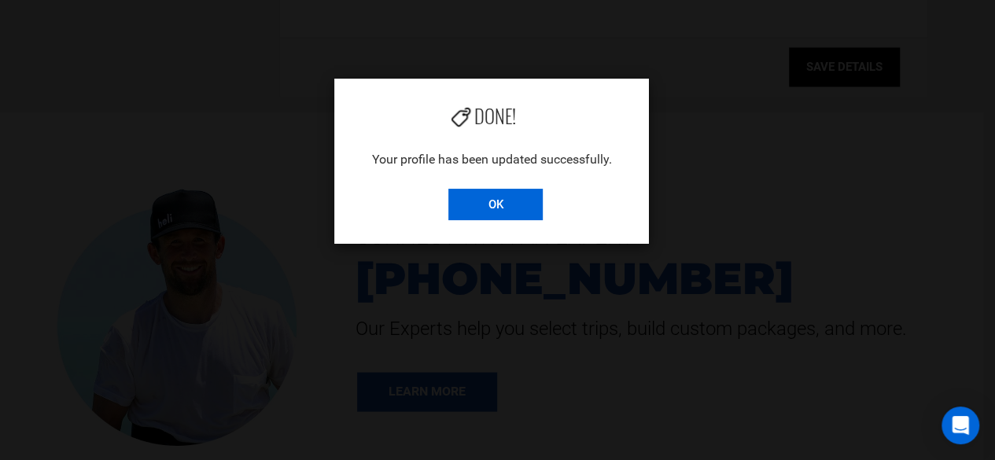
click at [519, 202] on input "OK" at bounding box center [495, 204] width 94 height 31
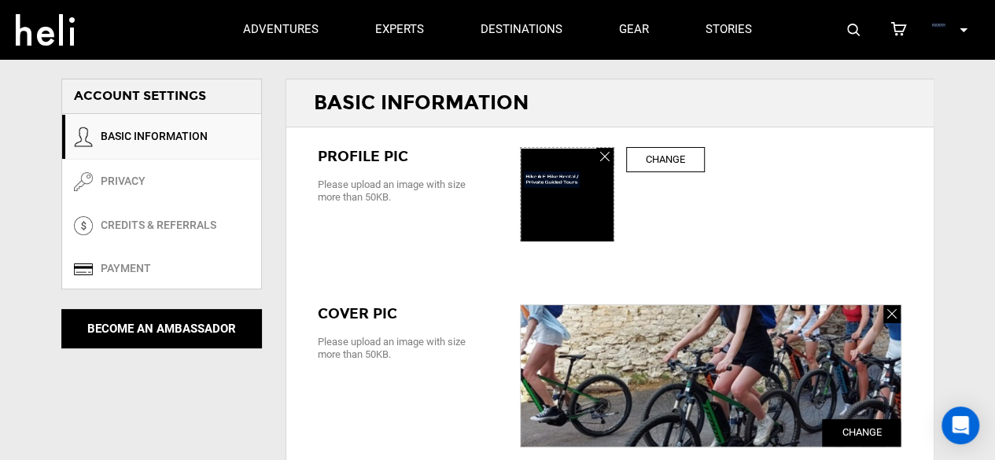
scroll to position [0, 0]
click at [598, 153] on link at bounding box center [604, 157] width 17 height 18
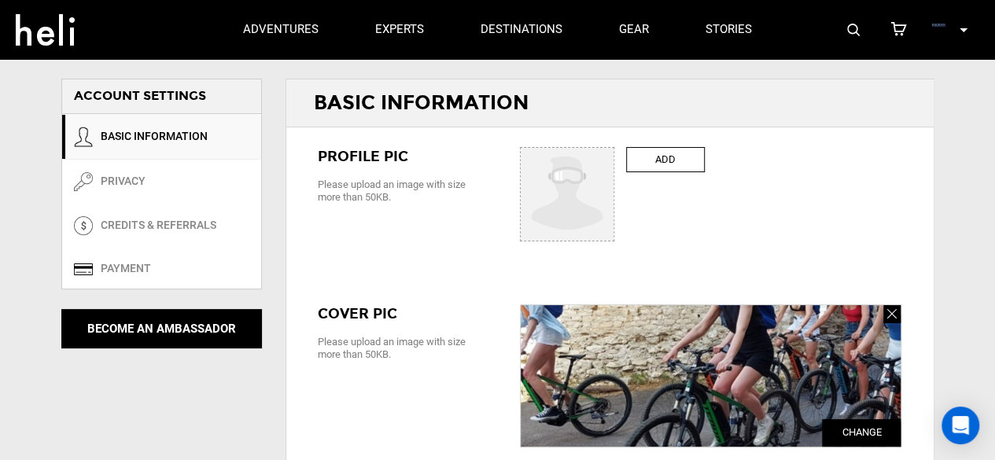
click at [664, 150] on label "ADD" at bounding box center [665, 160] width 79 height 26
click at [615, 150] on input "ADD" at bounding box center [568, 195] width 94 height 94
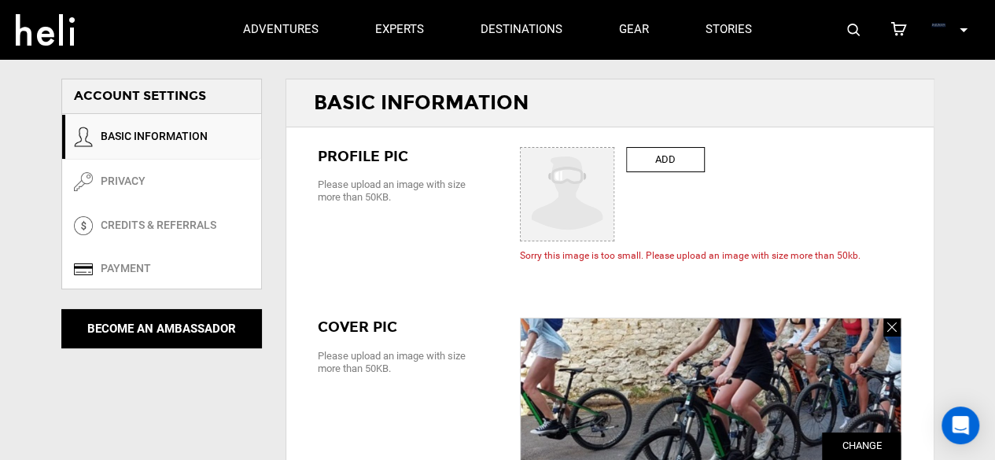
click at [659, 164] on label "ADD" at bounding box center [665, 160] width 79 height 26
click at [615, 164] on input "ADD" at bounding box center [568, 195] width 94 height 94
type input "C:\fakepath\1.jpg"
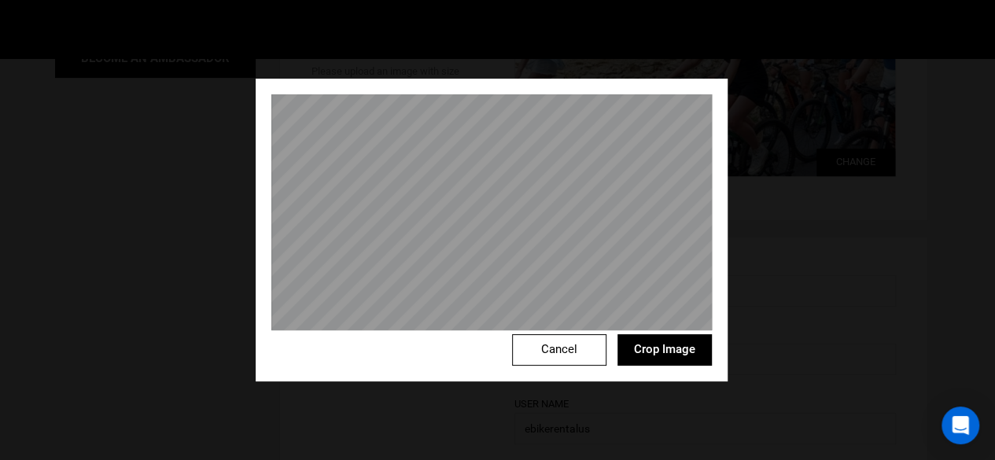
scroll to position [393, 0]
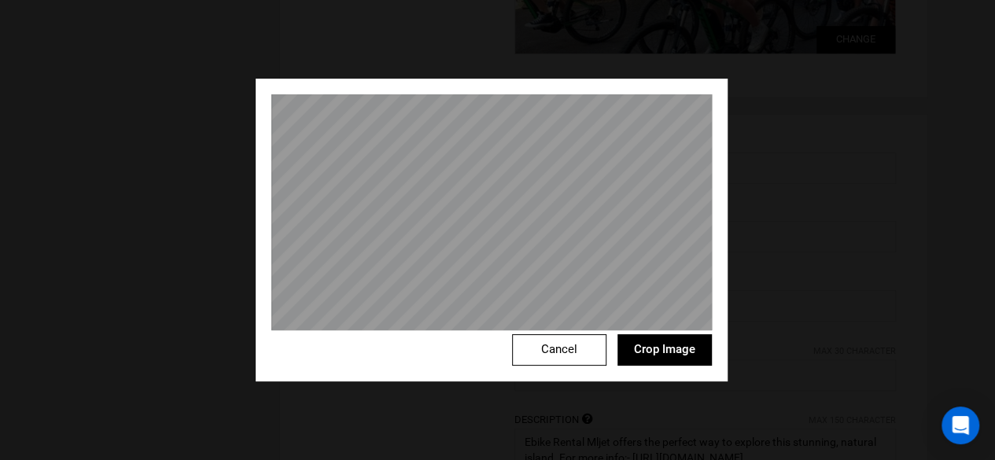
click at [685, 344] on button "Crop Image" at bounding box center [664, 349] width 94 height 31
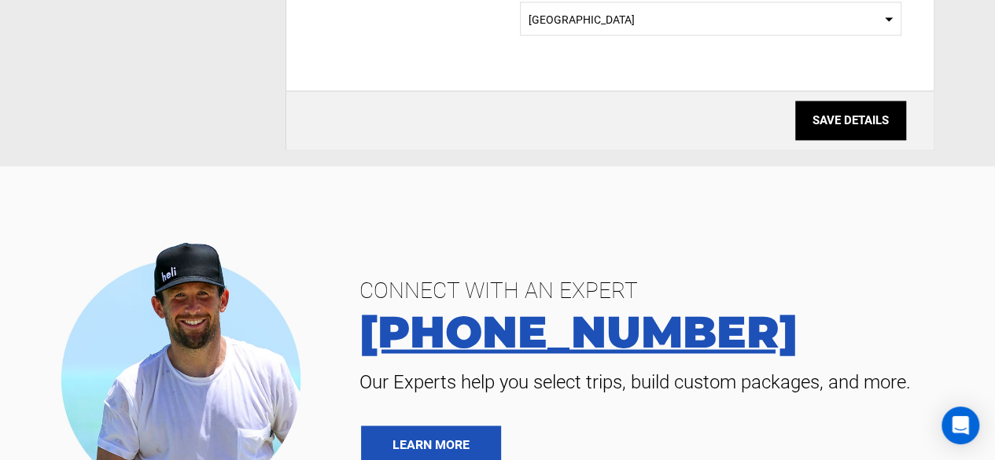
scroll to position [1310, 0]
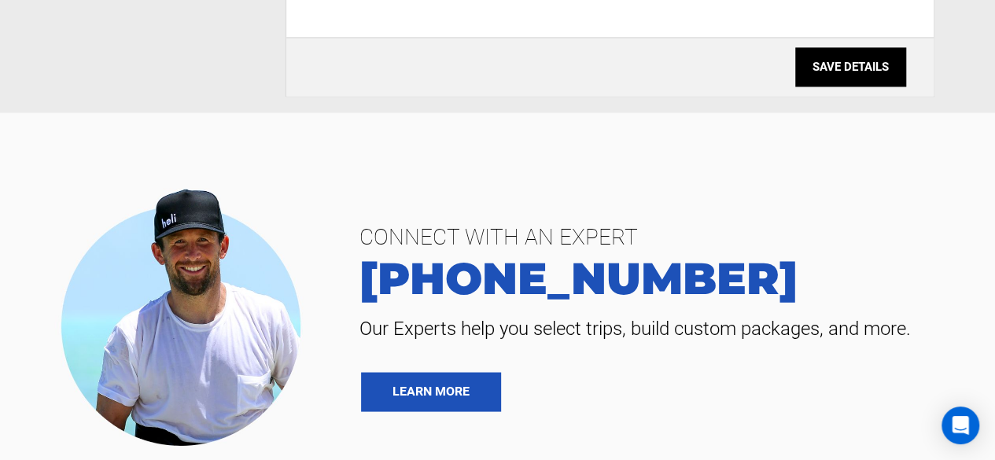
click at [847, 61] on input "SAVE DETAILS" at bounding box center [850, 66] width 111 height 39
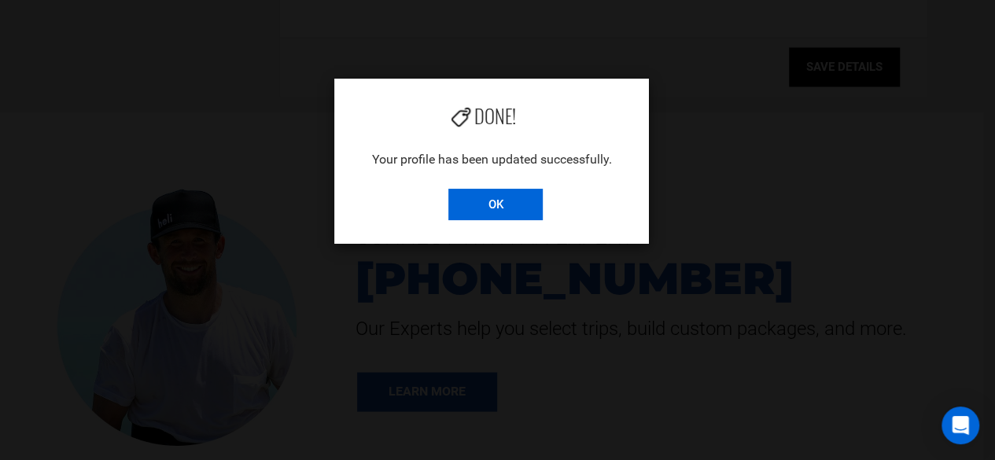
click at [511, 194] on input "OK" at bounding box center [495, 204] width 94 height 31
